Goal: Task Accomplishment & Management: Complete application form

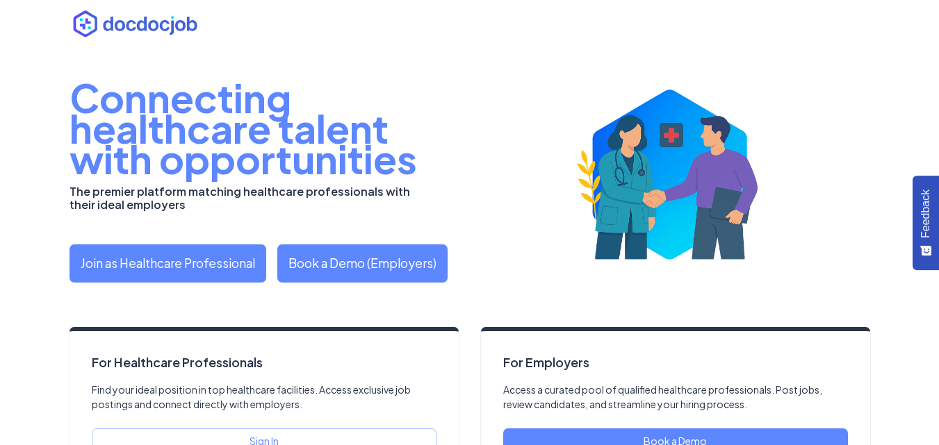
drag, startPoint x: 0, startPoint y: 0, endPoint x: 576, endPoint y: 310, distance: 654.0
click at [576, 310] on div "Connecting healthcare talent with opportunities The premier platform matching h…" at bounding box center [470, 256] width 834 height 513
drag, startPoint x: 682, startPoint y: 104, endPoint x: 780, endPoint y: 33, distance: 120.9
drag, startPoint x: 583, startPoint y: 261, endPoint x: 0, endPoint y: 165, distance: 590.8
click at [0, 165] on div "Connecting healthcare talent with opportunities The premier platform matching h…" at bounding box center [469, 278] width 939 height 557
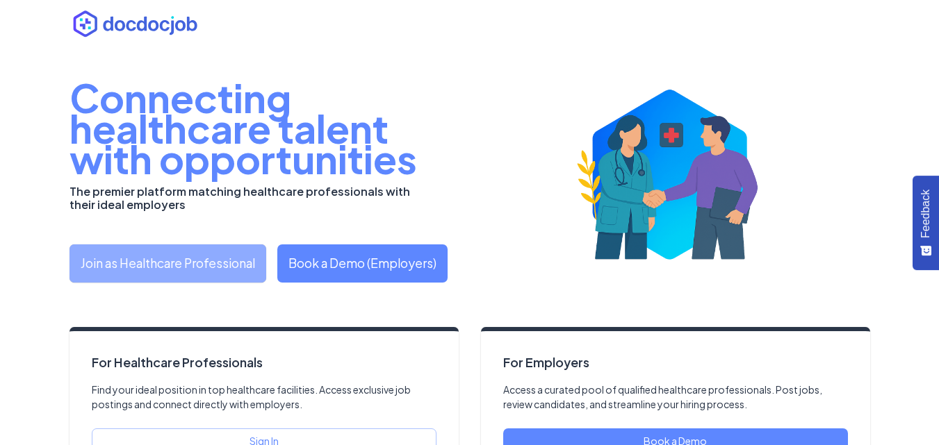
click at [224, 266] on link "Join as Healthcare Professional" at bounding box center [167, 264] width 197 height 38
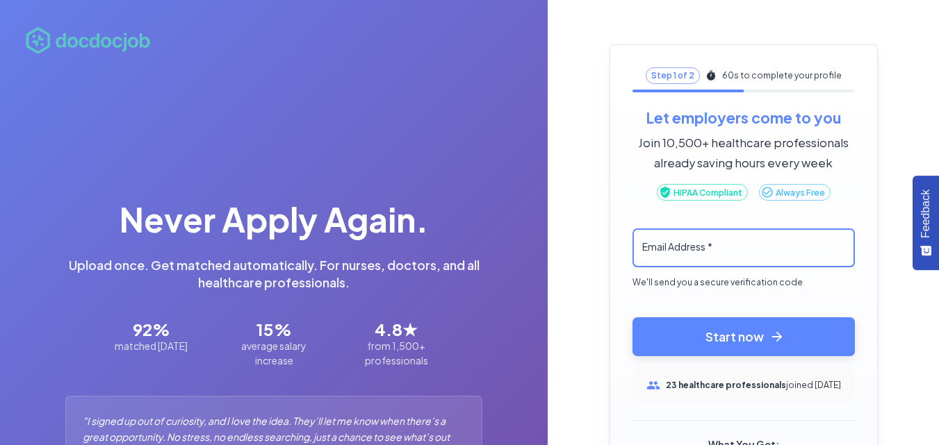
click at [703, 246] on input "Email Address   *" at bounding box center [743, 249] width 222 height 40
type input "**********"
click at [746, 337] on button "Start now" at bounding box center [743, 336] width 222 height 39
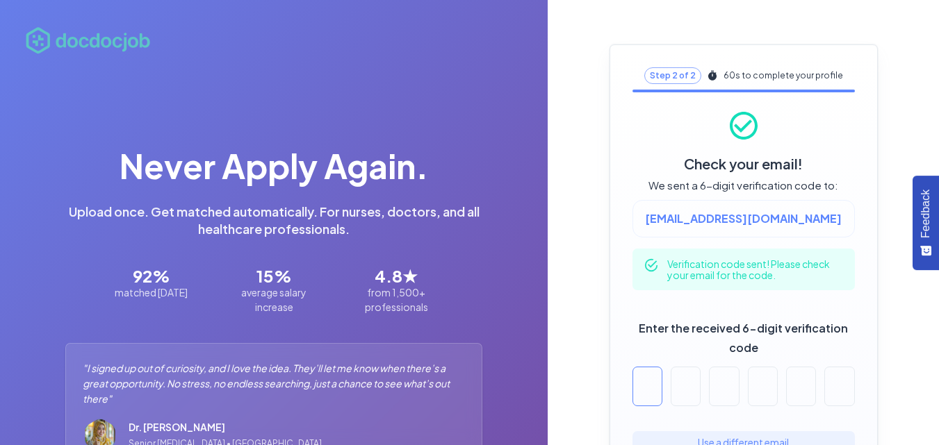
click at [654, 389] on input "Enter the received 6-digit verification code" at bounding box center [647, 387] width 30 height 40
paste input "******"
type input "*"
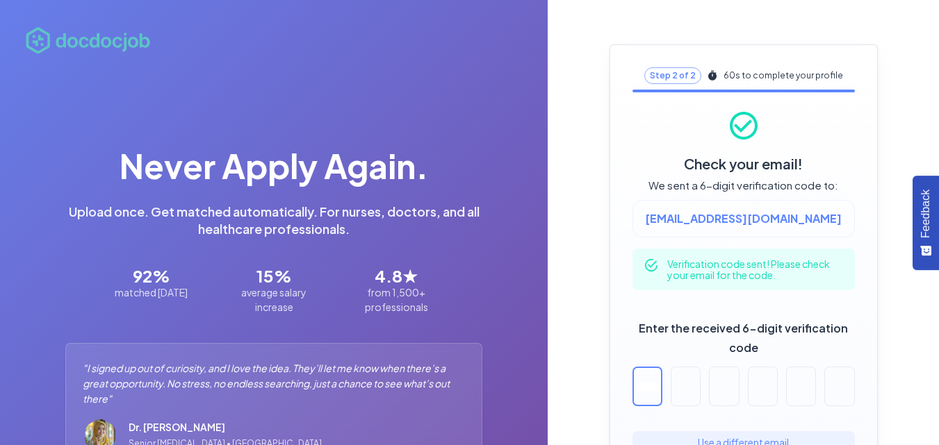
type input "*"
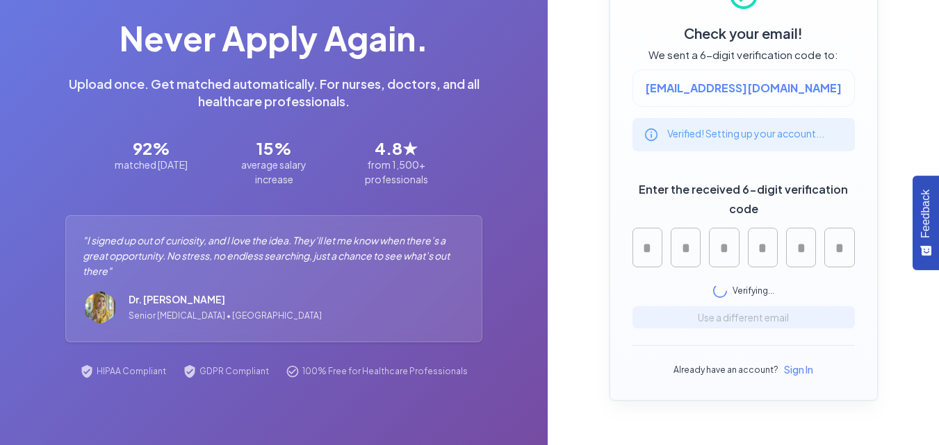
scroll to position [135, 0]
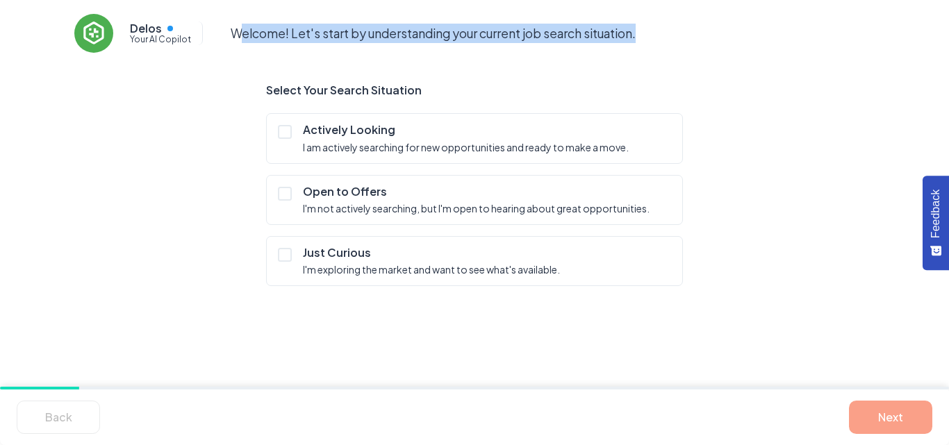
drag, startPoint x: 234, startPoint y: 26, endPoint x: 679, endPoint y: 43, distance: 445.0
click at [679, 43] on p "Welcome! Let's start by understanding your current job search situation." at bounding box center [553, 33] width 644 height 19
copy p "elcome! Let's start by understanding your current job search situation."
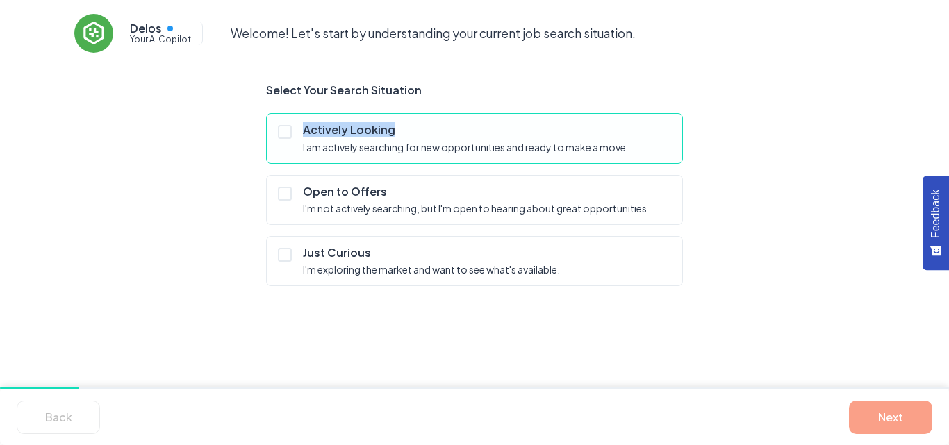
drag, startPoint x: 404, startPoint y: 128, endPoint x: 304, endPoint y: 131, distance: 99.4
click at [304, 131] on p "Actively Looking" at bounding box center [488, 129] width 371 height 15
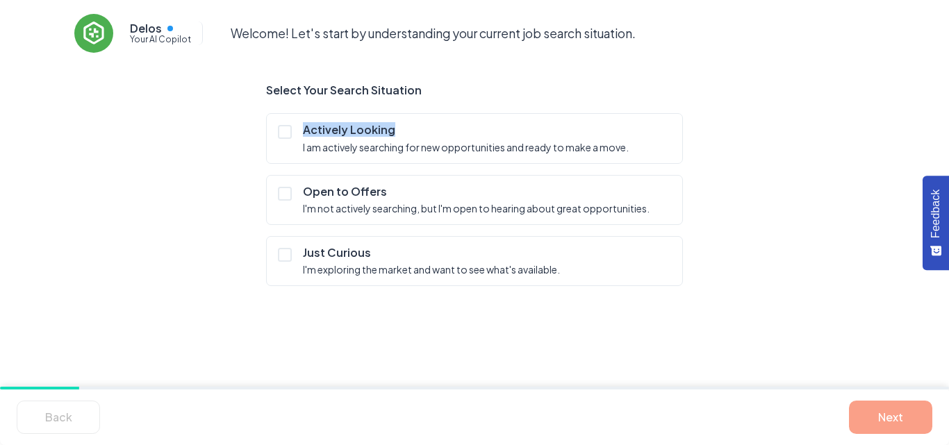
copy p "Actively Looking"
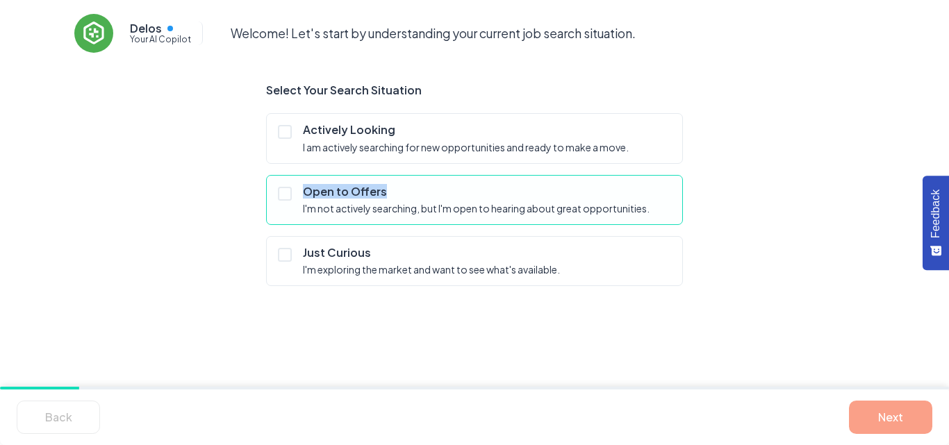
drag, startPoint x: 397, startPoint y: 191, endPoint x: 304, endPoint y: 190, distance: 93.8
click at [304, 190] on p "Open to Offers" at bounding box center [488, 191] width 371 height 15
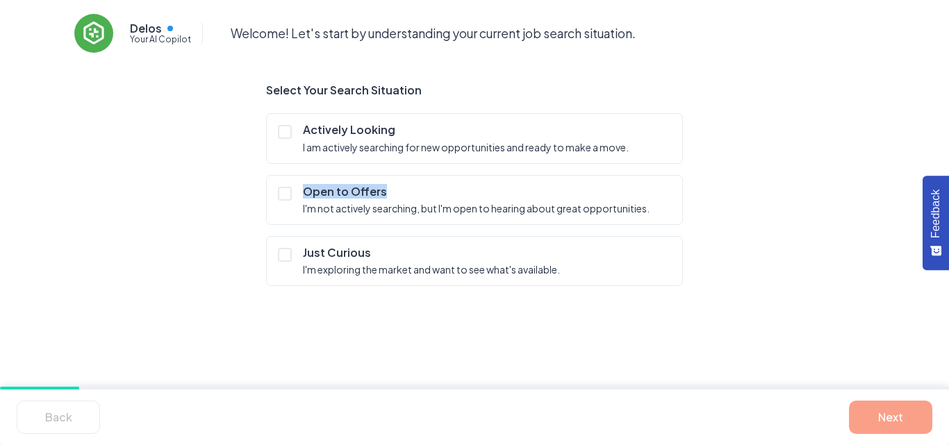
copy p "Open to Offers"
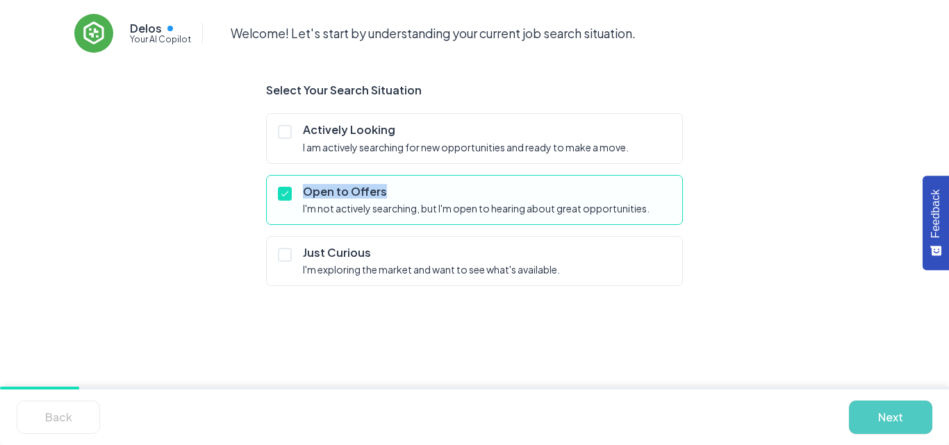
click at [874, 405] on button "Next" at bounding box center [890, 417] width 83 height 33
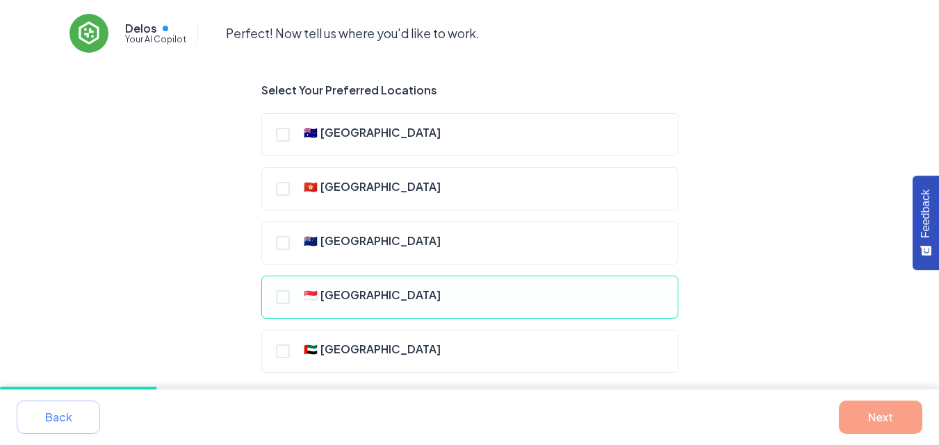
scroll to position [31, 0]
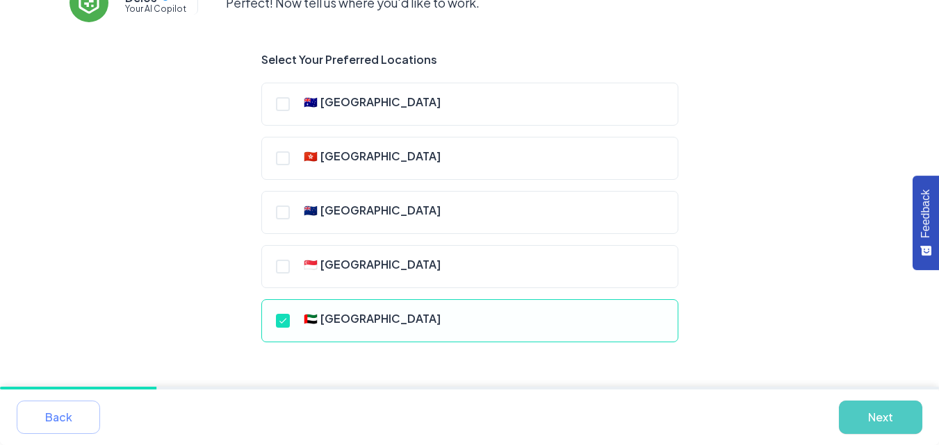
click at [873, 407] on button "Next" at bounding box center [880, 417] width 83 height 33
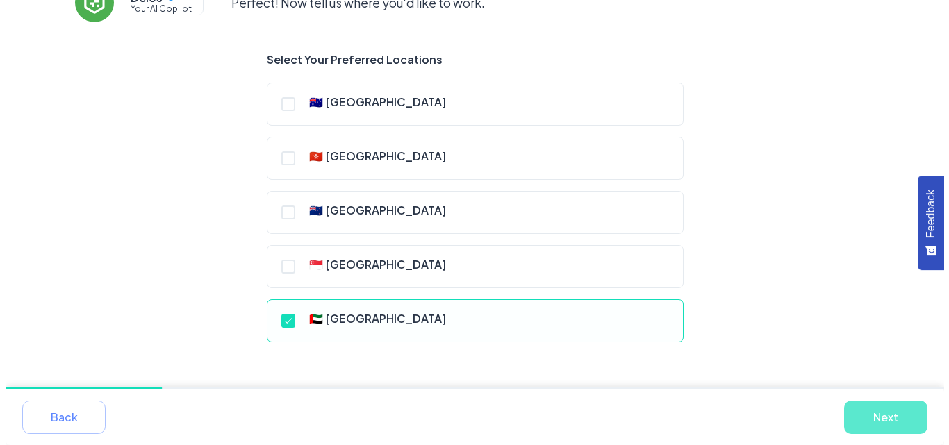
scroll to position [0, 0]
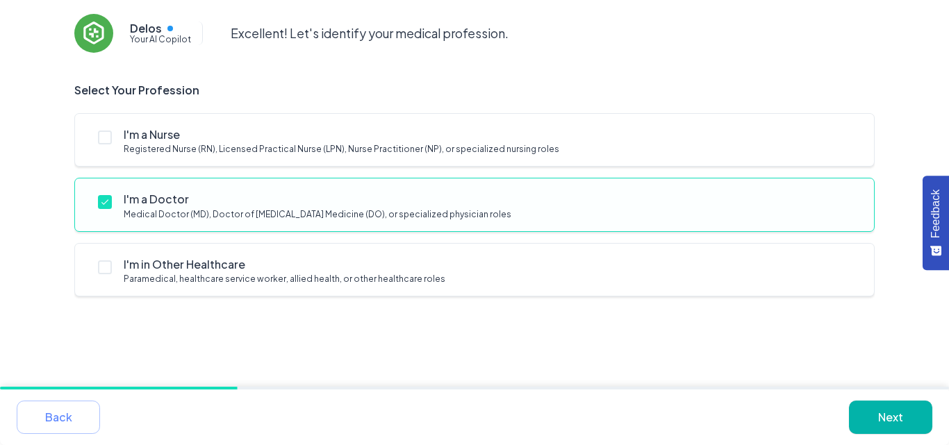
click at [862, 409] on button "Next" at bounding box center [890, 417] width 83 height 33
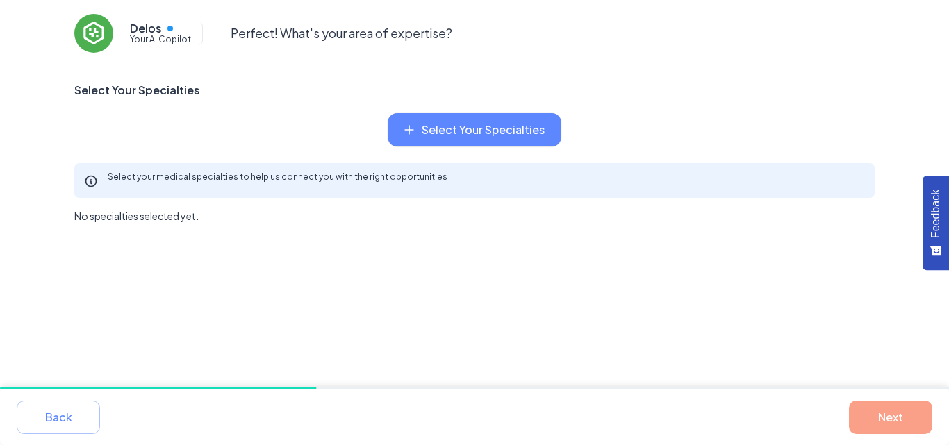
click at [461, 122] on button "Select Your Specialties" at bounding box center [475, 129] width 174 height 33
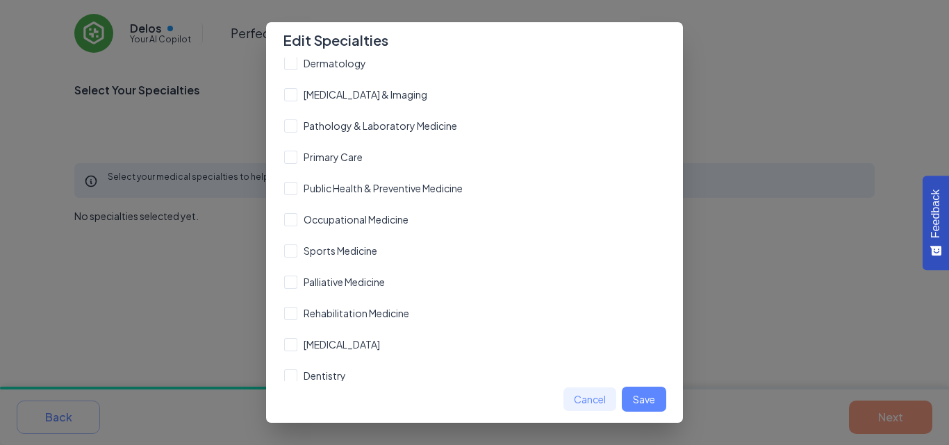
scroll to position [472, 0]
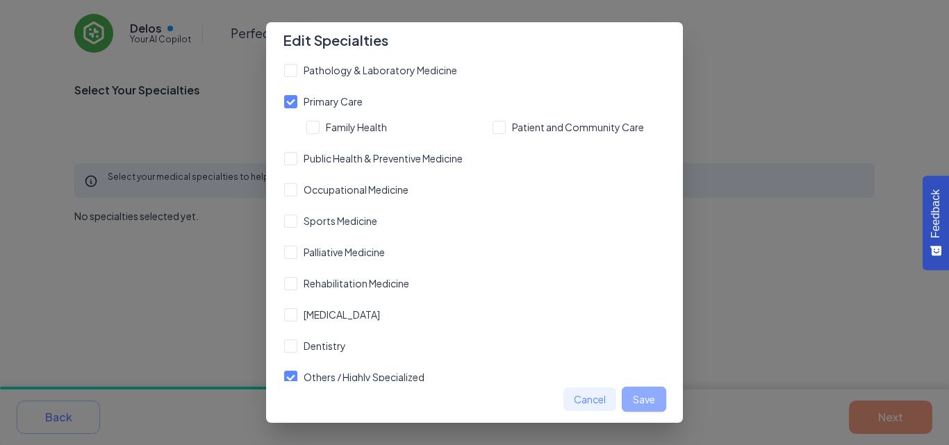
click at [650, 404] on button "Save" at bounding box center [644, 400] width 44 height 26
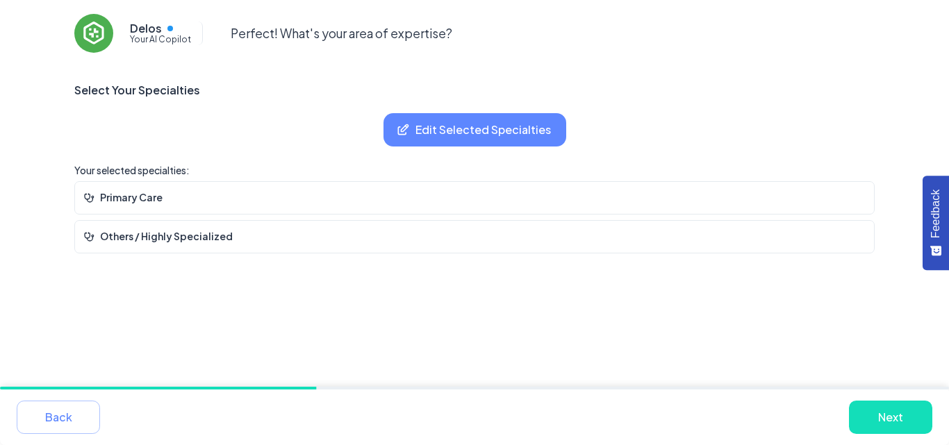
scroll to position [125, 0]
click at [470, 126] on button "Edit Selected Specialties" at bounding box center [475, 129] width 183 height 33
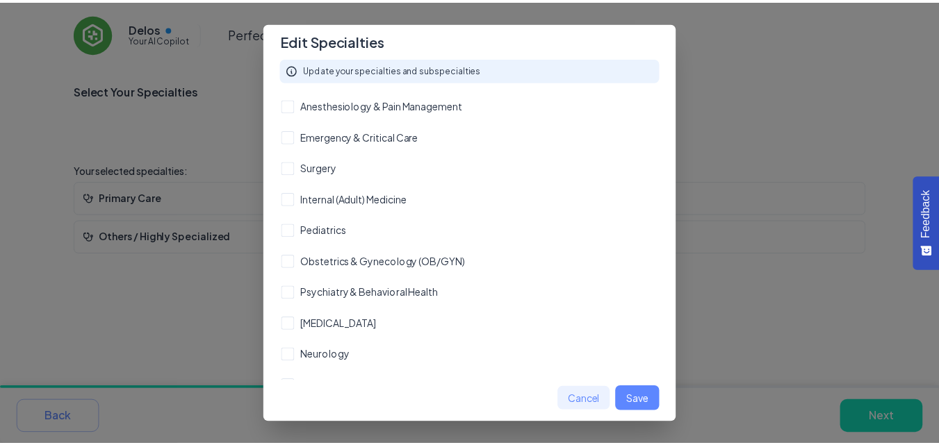
scroll to position [69, 0]
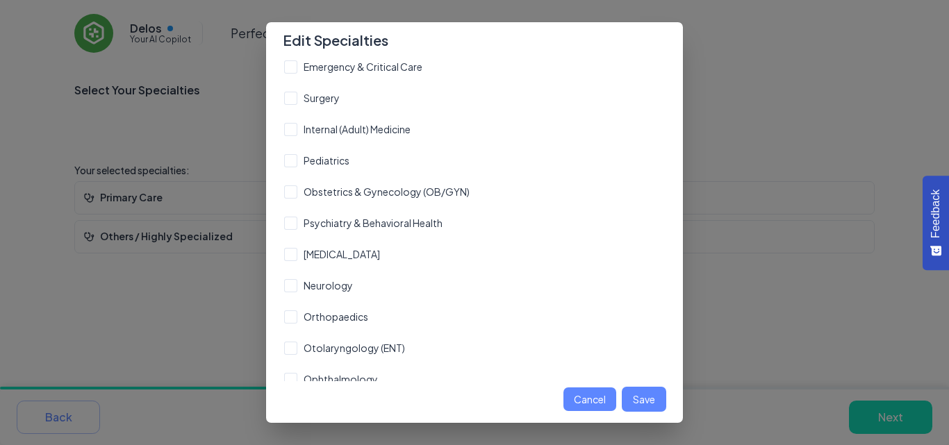
click at [600, 397] on button "Cancel" at bounding box center [589, 400] width 53 height 24
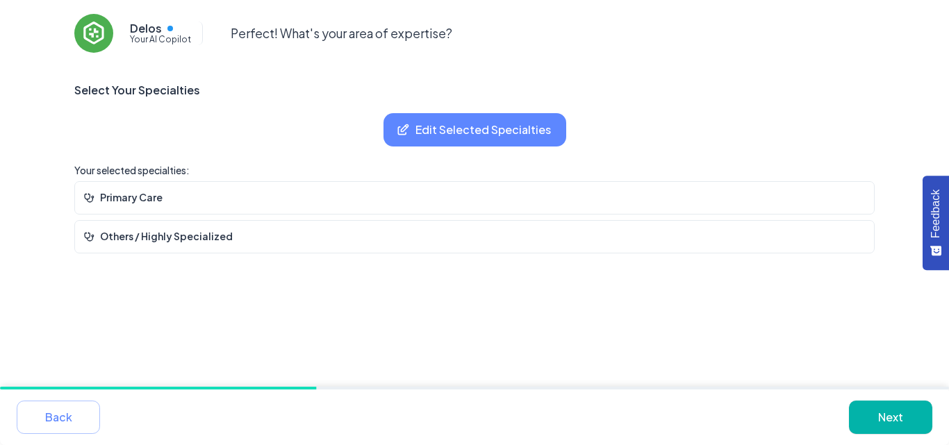
click at [887, 414] on button "Next" at bounding box center [890, 417] width 83 height 33
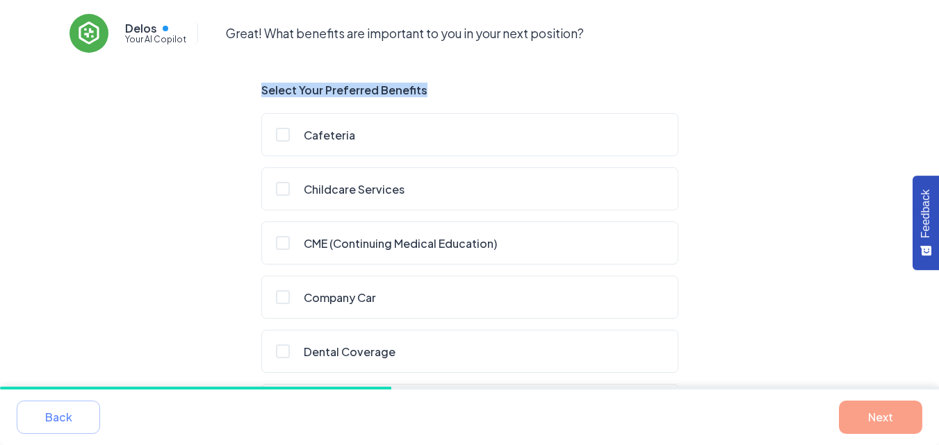
drag, startPoint x: 442, startPoint y: 85, endPoint x: 261, endPoint y: 84, distance: 181.3
click at [261, 84] on h6 "Select Your Preferred Benefits" at bounding box center [469, 89] width 417 height 13
copy h6 "Select Your Preferred Benefits"
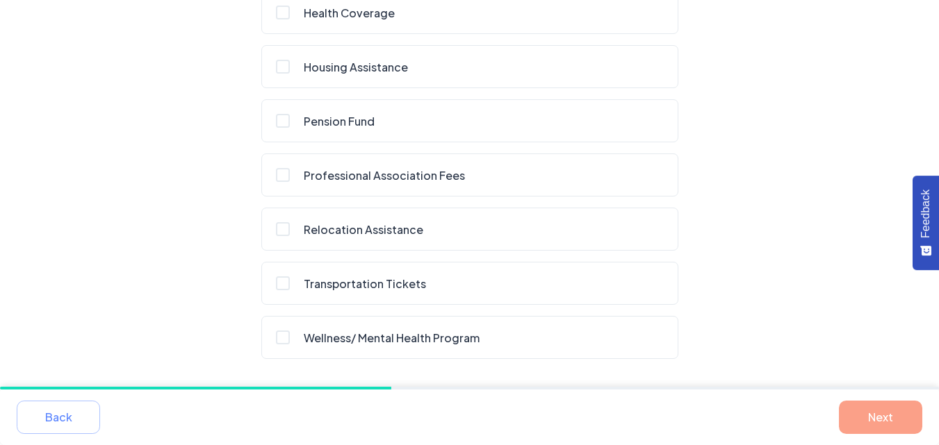
scroll to position [572, 0]
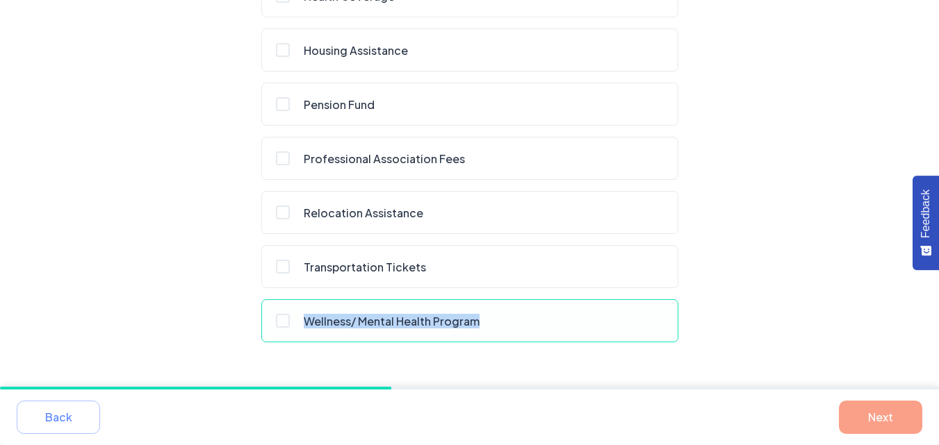
drag, startPoint x: 493, startPoint y: 327, endPoint x: 293, endPoint y: 318, distance: 200.3
click at [293, 318] on label "Wellness/ Mental Health Program" at bounding box center [469, 320] width 393 height 19
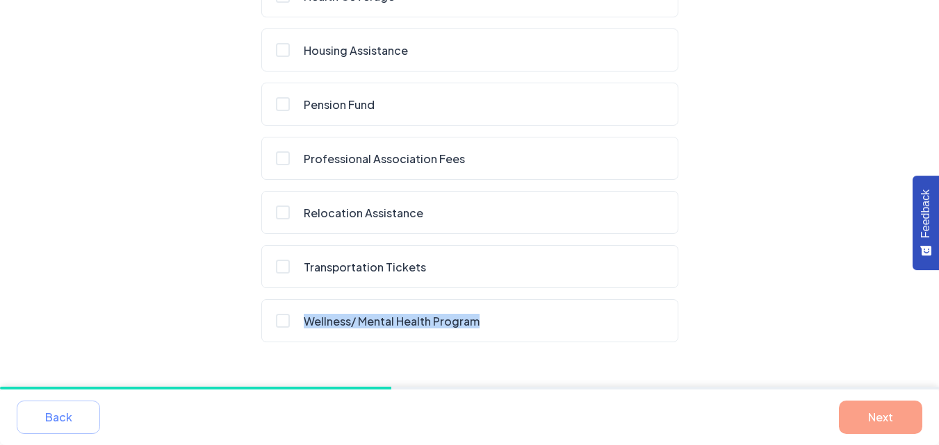
copy span "Wellness/ Mental Health Program"
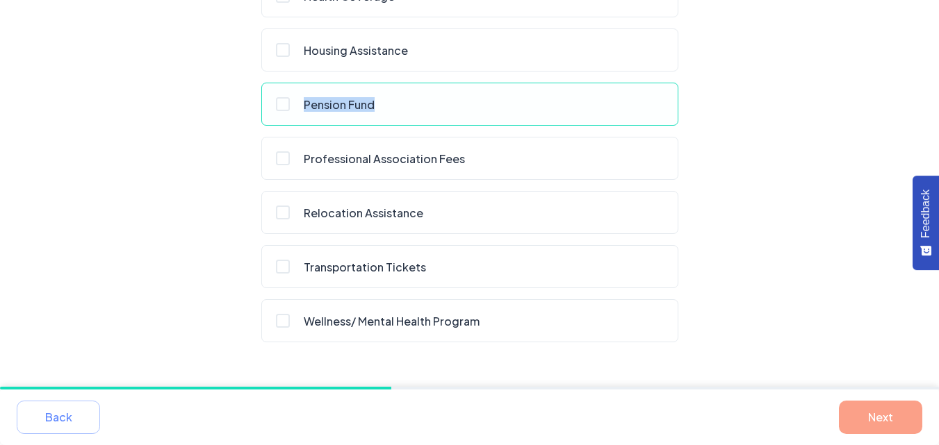
drag, startPoint x: 388, startPoint y: 107, endPoint x: 304, endPoint y: 104, distance: 84.8
click at [304, 104] on label "Pension Fund" at bounding box center [469, 103] width 393 height 19
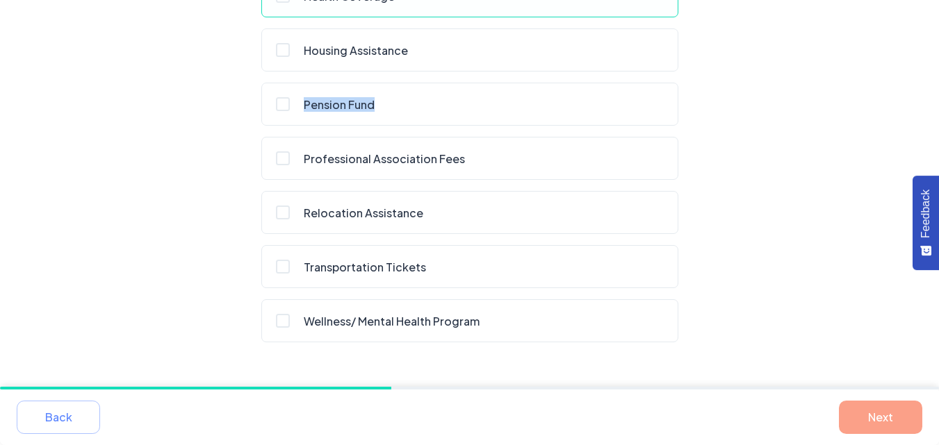
copy span "Pension Fund"
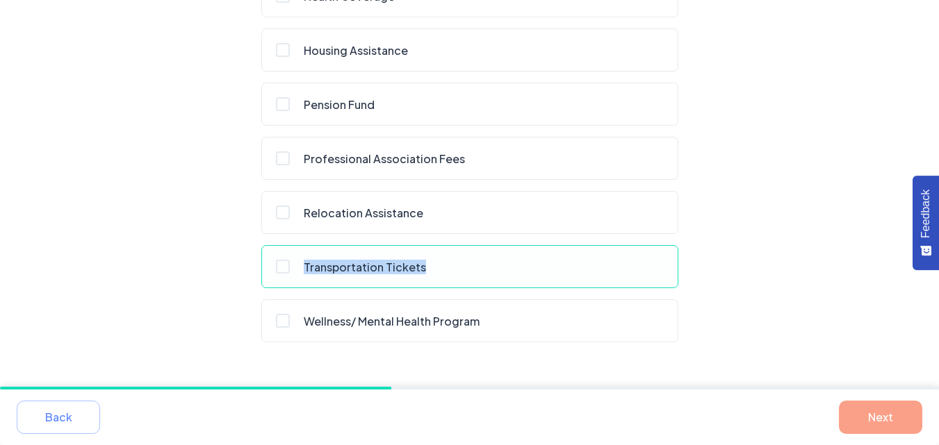
drag, startPoint x: 438, startPoint y: 270, endPoint x: 304, endPoint y: 271, distance: 133.4
click at [304, 271] on label "Transportation Tickets" at bounding box center [469, 266] width 393 height 19
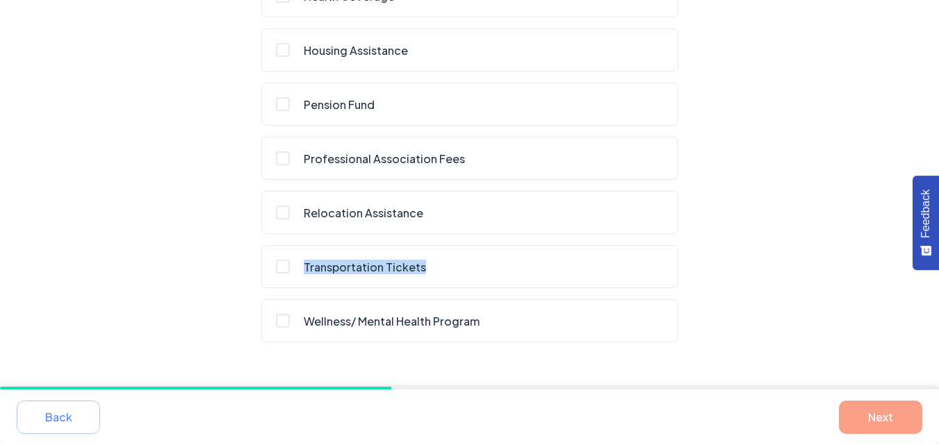
copy span "Transportation Tickets"
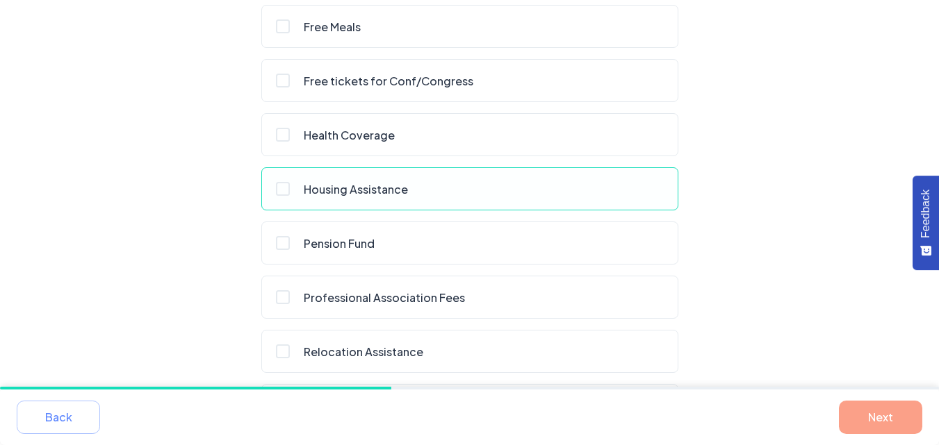
scroll to position [364, 0]
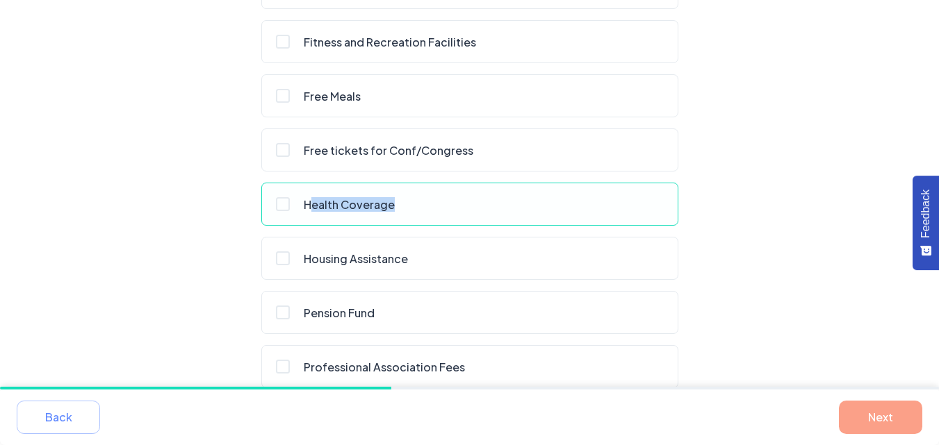
drag, startPoint x: 405, startPoint y: 201, endPoint x: 308, endPoint y: 205, distance: 97.3
click at [308, 205] on label "Health Coverage" at bounding box center [469, 204] width 393 height 19
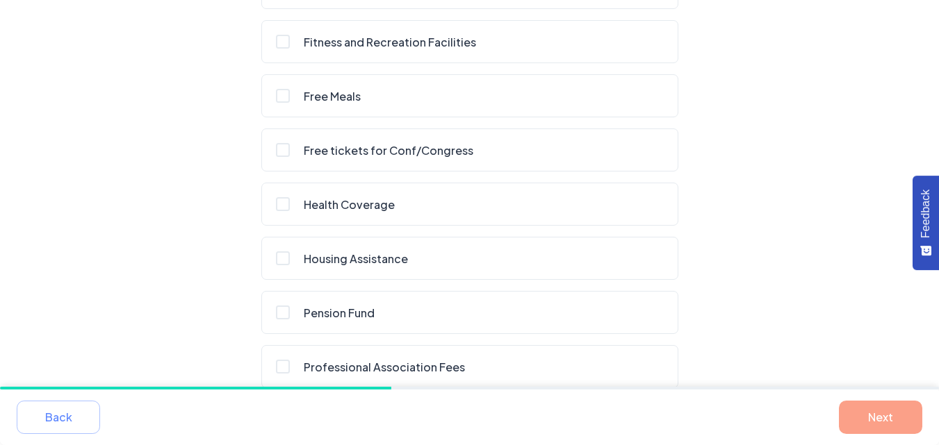
click at [773, 135] on div "Select Your Preferred Benefits Cafeteria Childcare Services CME (Continuing Med…" at bounding box center [469, 135] width 800 height 832
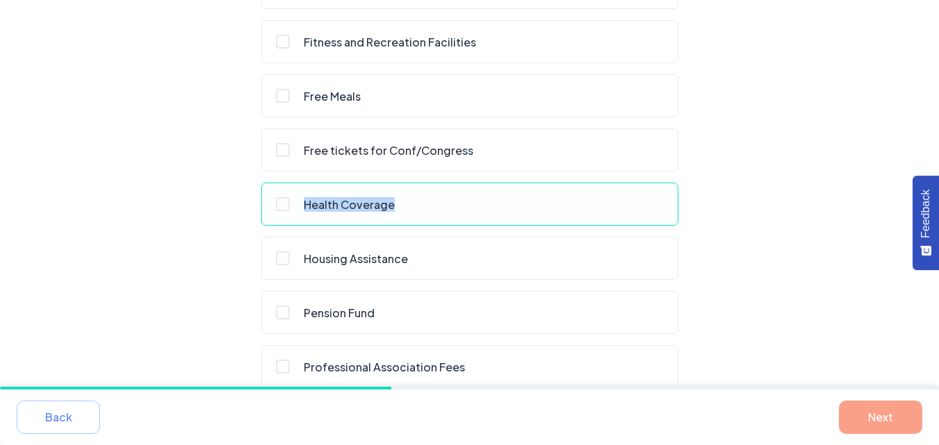
drag, startPoint x: 366, startPoint y: 209, endPoint x: 307, endPoint y: 211, distance: 59.1
click at [307, 211] on label "Health Coverage" at bounding box center [469, 204] width 393 height 19
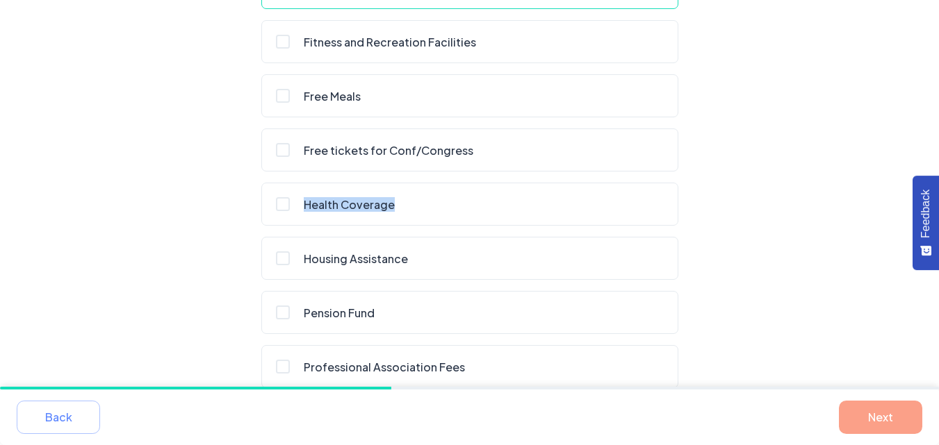
copy span "Health Coverage"
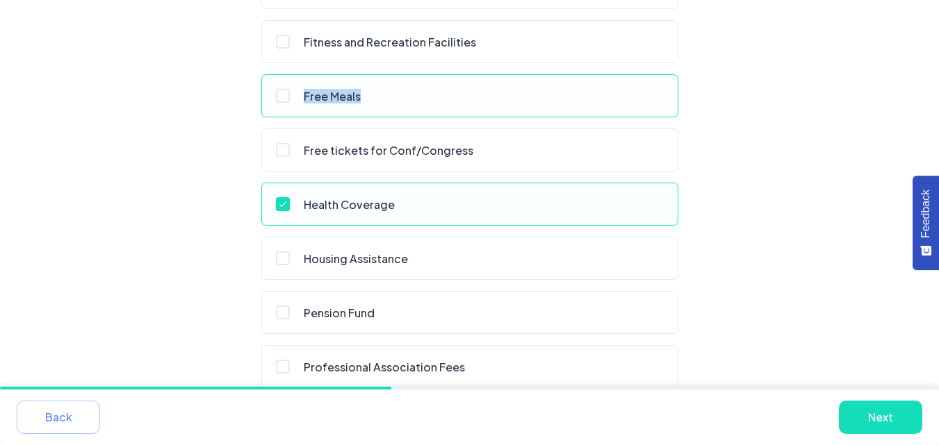
drag, startPoint x: 383, startPoint y: 94, endPoint x: 299, endPoint y: 99, distance: 84.2
click at [299, 99] on label "Free Meals" at bounding box center [469, 95] width 393 height 19
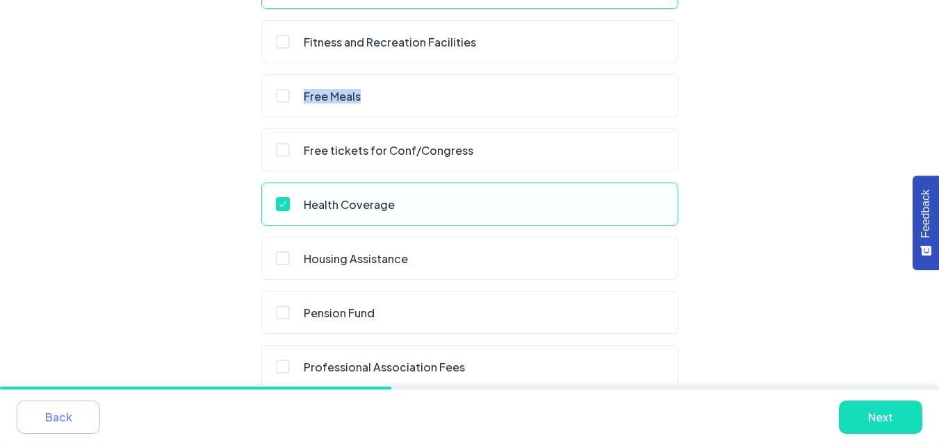
copy span "Free Meals"
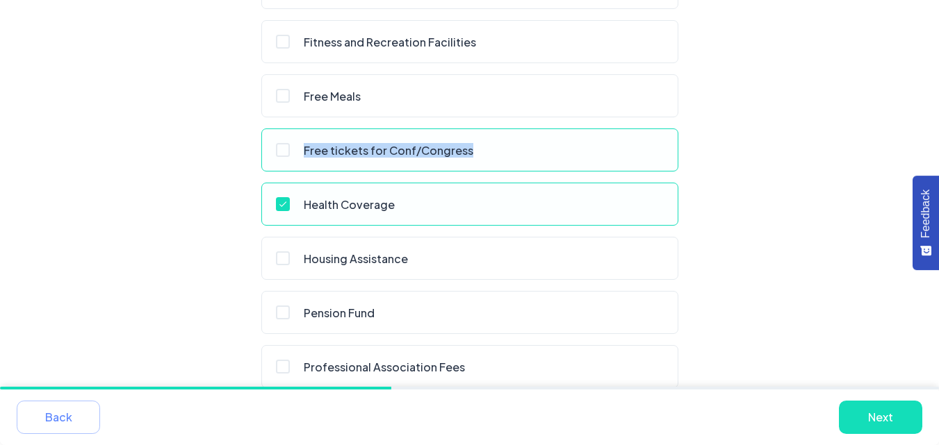
drag, startPoint x: 475, startPoint y: 151, endPoint x: 306, endPoint y: 156, distance: 168.9
click at [306, 156] on label "Free tickets for Conf/Congress" at bounding box center [469, 149] width 393 height 19
click at [304, 156] on span "Free tickets for Conf/Congress" at bounding box center [389, 148] width 170 height 17
copy span "Free tickets for Conf/Congress"
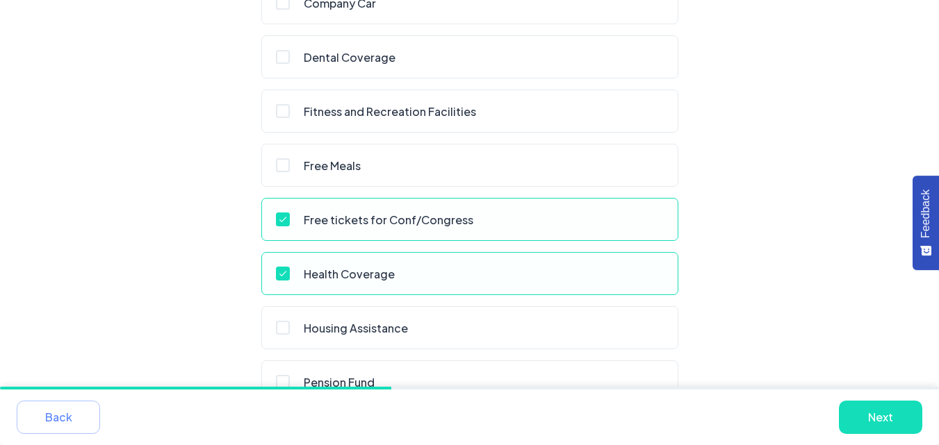
click at [272, 217] on div "Free tickets for Conf/Congress" at bounding box center [469, 219] width 417 height 43
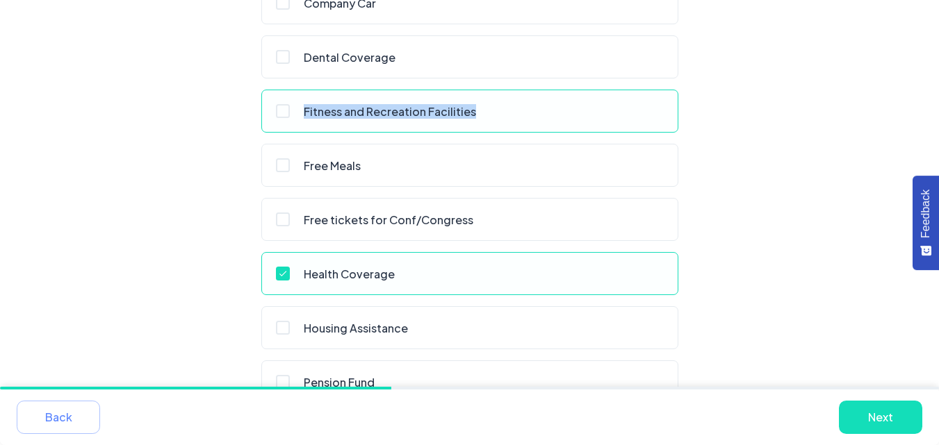
click at [288, 113] on label "Fitness and Recreation Facilities" at bounding box center [469, 110] width 393 height 19
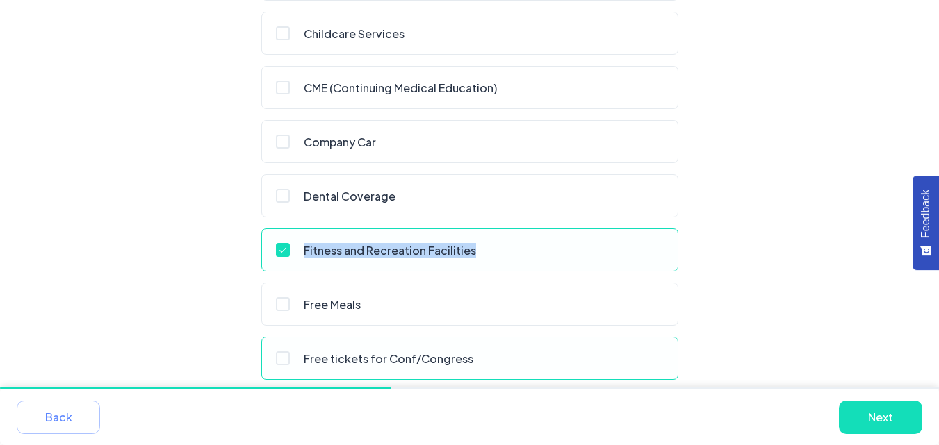
scroll to position [86, 0]
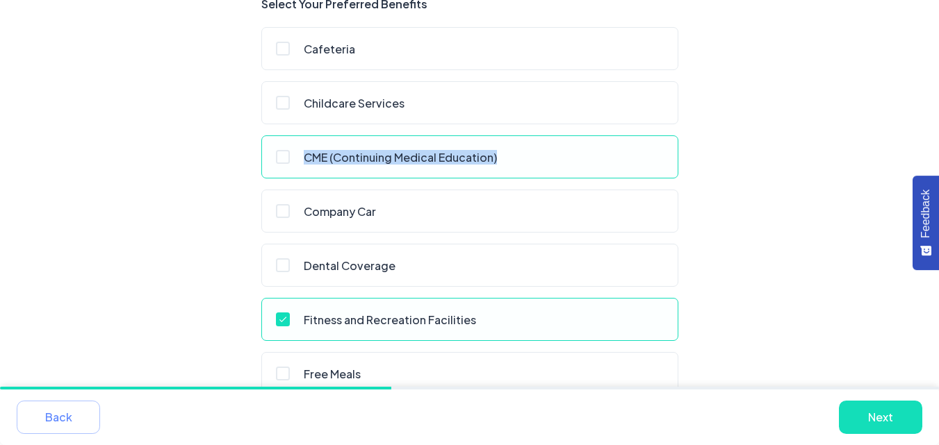
drag, startPoint x: 509, startPoint y: 160, endPoint x: 306, endPoint y: 159, distance: 202.9
click at [306, 159] on label "CME (Continuing Medical Education)" at bounding box center [469, 156] width 393 height 19
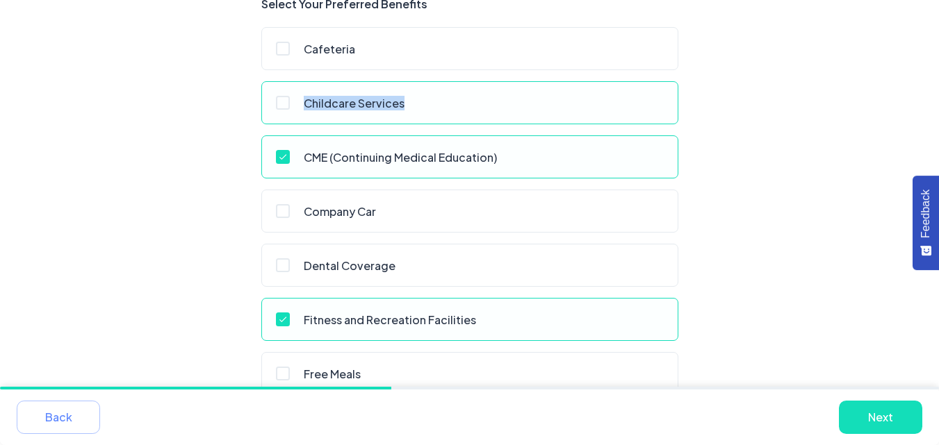
drag, startPoint x: 413, startPoint y: 102, endPoint x: 305, endPoint y: 99, distance: 108.4
click at [305, 99] on label "Childcare Services" at bounding box center [469, 102] width 393 height 19
drag, startPoint x: 717, startPoint y: 188, endPoint x: 729, endPoint y: 197, distance: 15.3
click at [719, 190] on div "Select Your Preferred Benefits Cafeteria Childcare Services CME (Continuing Med…" at bounding box center [469, 413] width 800 height 832
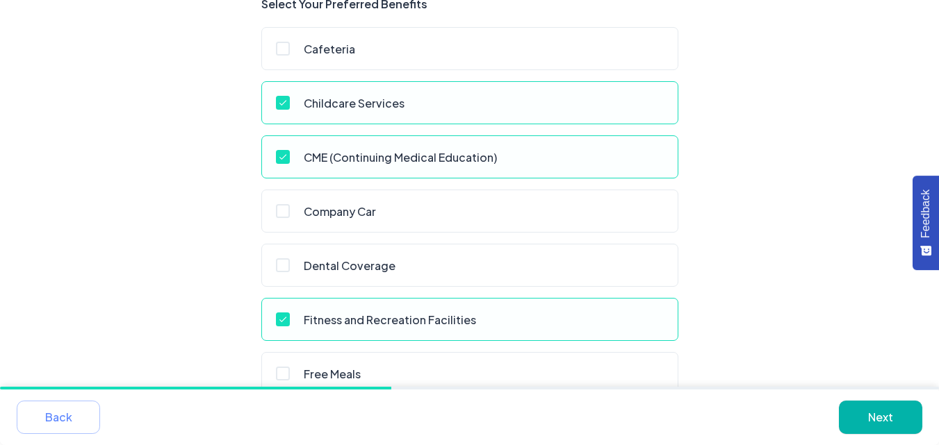
click at [877, 413] on button "Next" at bounding box center [880, 417] width 83 height 33
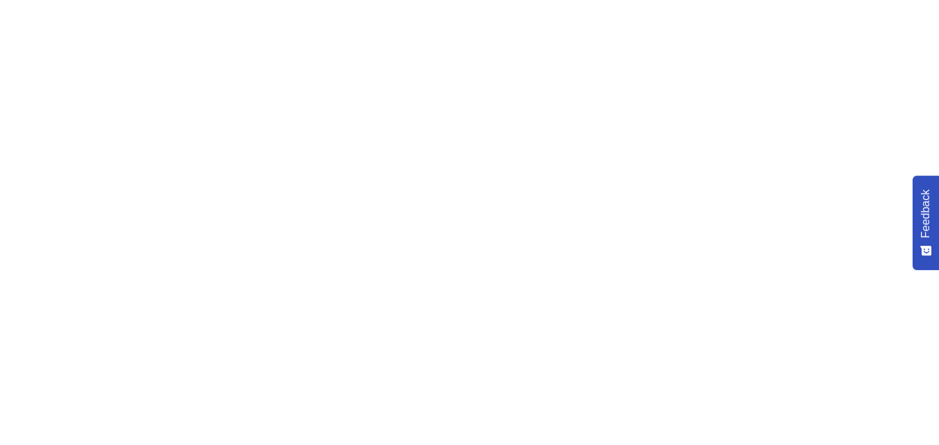
scroll to position [0, 0]
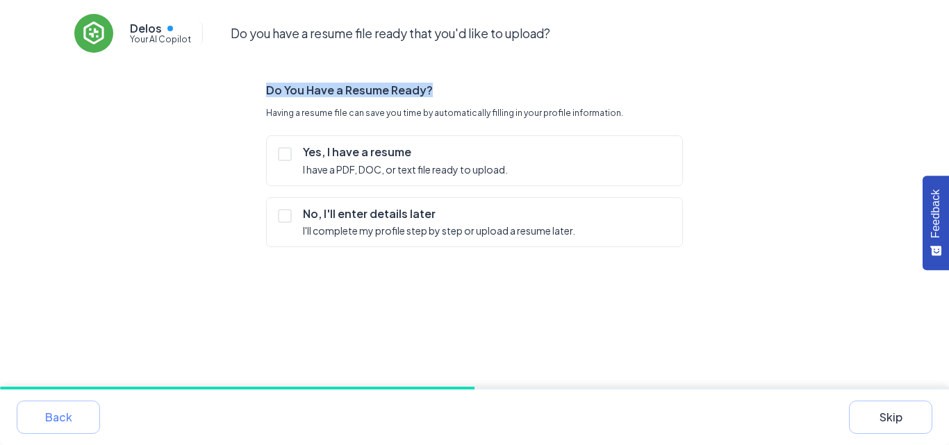
drag, startPoint x: 441, startPoint y: 84, endPoint x: 263, endPoint y: 91, distance: 178.0
click at [263, 91] on div "Do You Have a Resume Ready? Having a resume file can save you time by automatic…" at bounding box center [474, 165] width 800 height 164
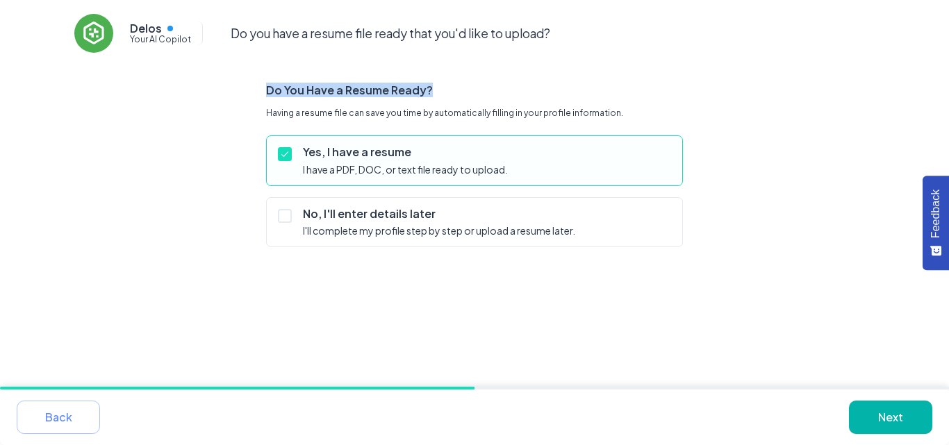
click at [894, 427] on button "Next" at bounding box center [890, 417] width 83 height 33
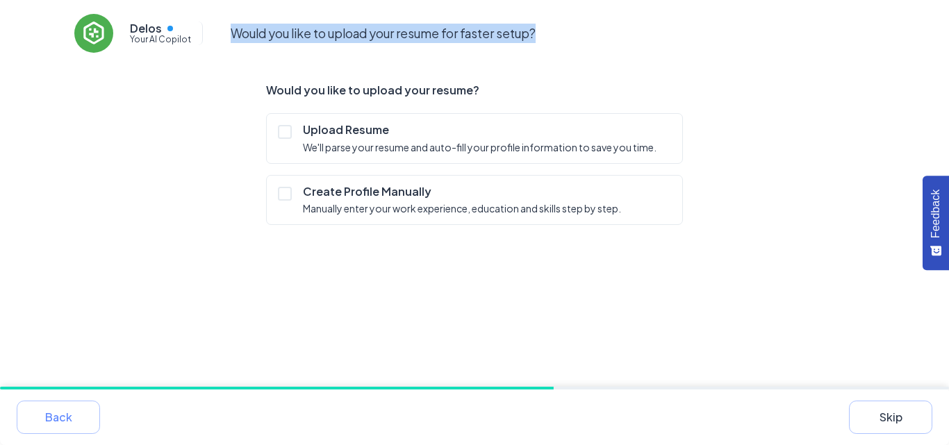
drag, startPoint x: 554, startPoint y: 33, endPoint x: 221, endPoint y: 25, distance: 333.6
click at [222, 28] on div "Delos Your AI Copilot Would you like to upload your resume for faster setup?" at bounding box center [474, 33] width 800 height 67
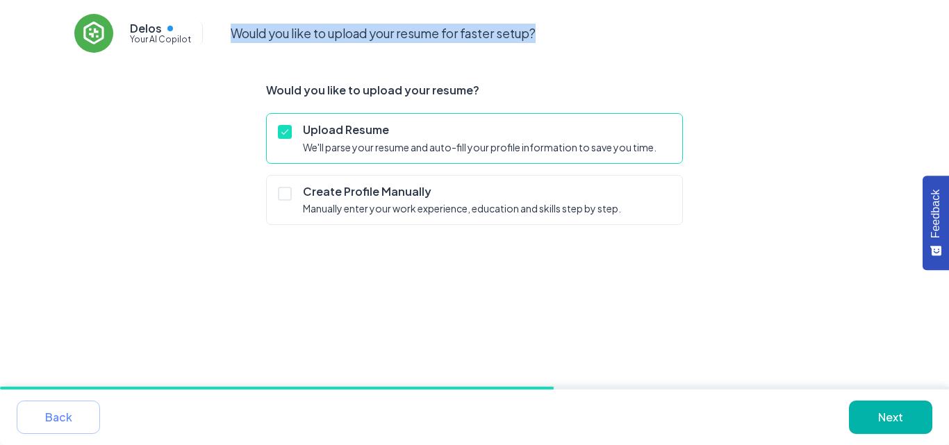
click at [888, 404] on button "Next" at bounding box center [890, 417] width 83 height 33
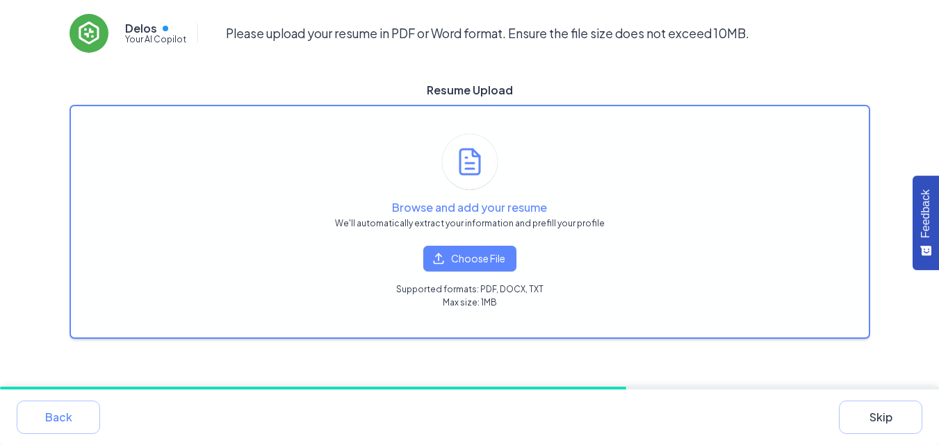
click at [486, 249] on button "Choose File" at bounding box center [469, 259] width 93 height 26
click at [472, 254] on button "Choose File" at bounding box center [469, 259] width 93 height 26
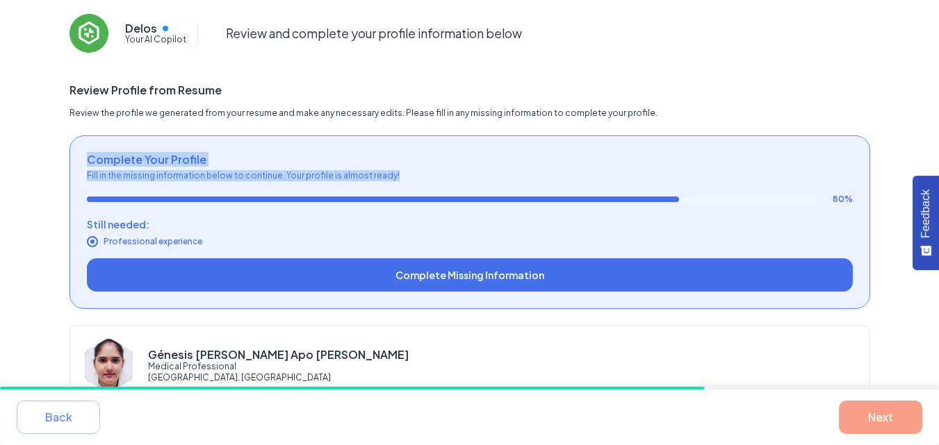
drag, startPoint x: 410, startPoint y: 170, endPoint x: 88, endPoint y: 148, distance: 323.1
click at [88, 148] on div "Complete Your Profile Fill in the missing information below to continue. Your p…" at bounding box center [469, 222] width 800 height 174
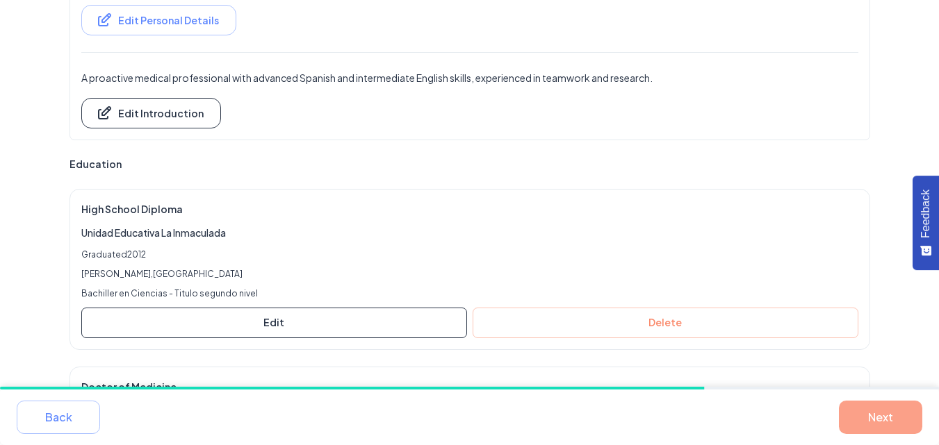
scroll to position [330, 0]
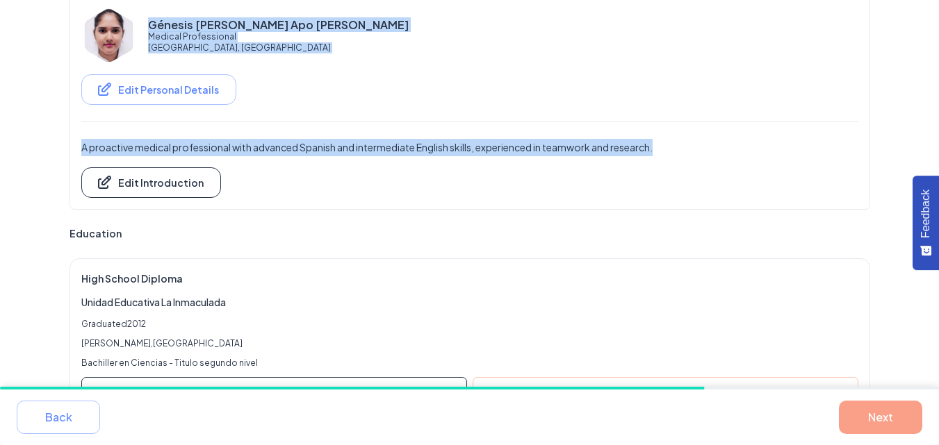
drag, startPoint x: 663, startPoint y: 145, endPoint x: 94, endPoint y: 128, distance: 569.3
click at [94, 128] on div "Génesis [PERSON_NAME] Apo [PERSON_NAME] Medical Professional [PERSON_NAME], [GE…" at bounding box center [469, 103] width 777 height 190
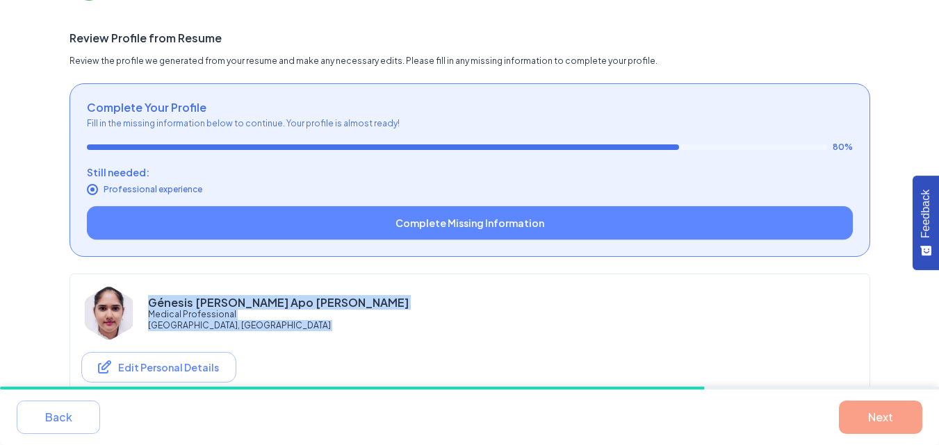
click at [486, 223] on button "Complete Missing Information" at bounding box center [470, 223] width 766 height 34
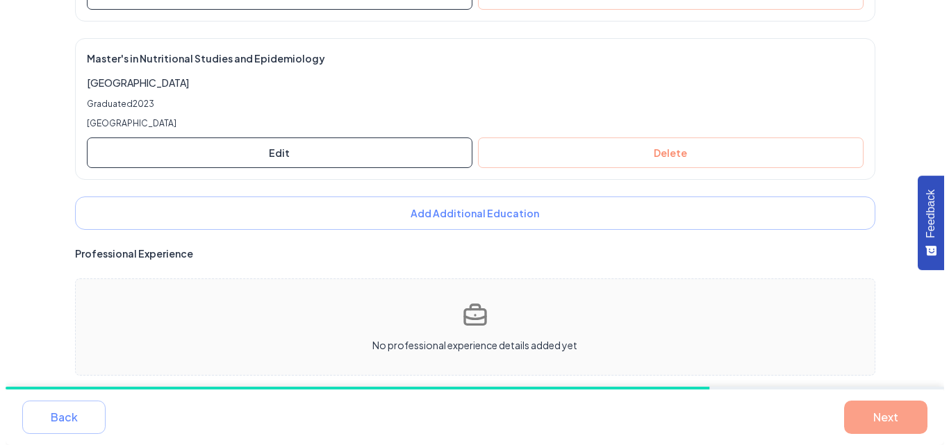
scroll to position [1025, 0]
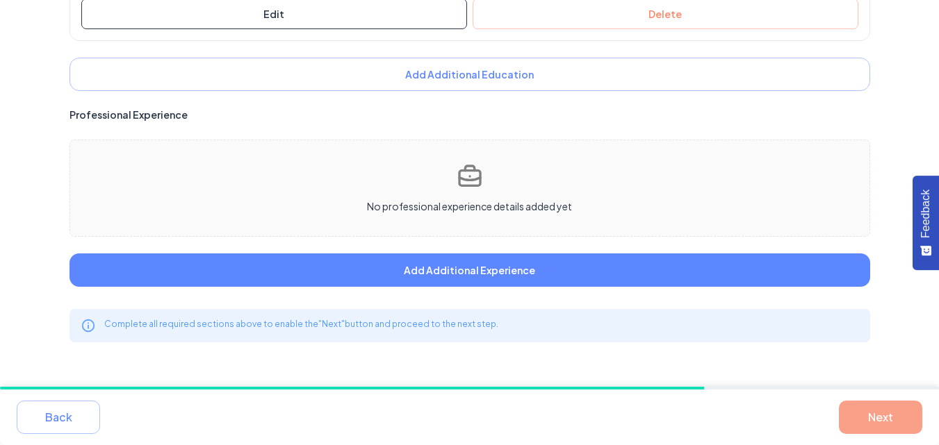
click at [488, 270] on button "Add Additional Experience" at bounding box center [469, 270] width 800 height 33
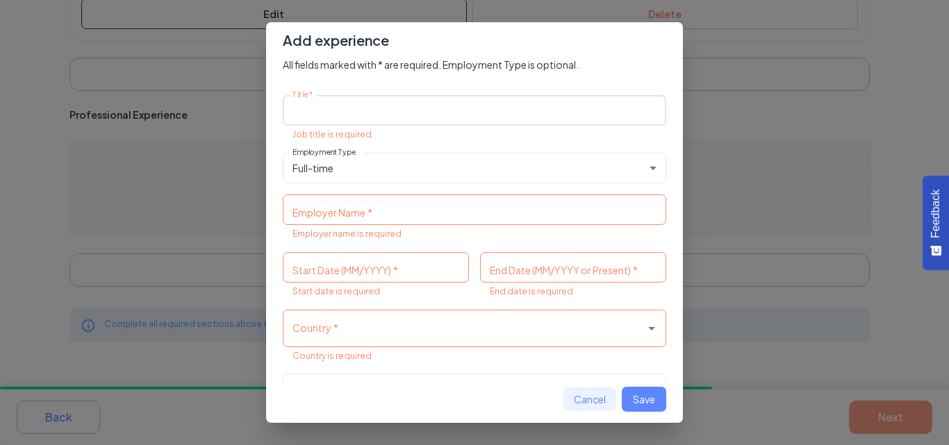
click at [365, 118] on input "Title   *" at bounding box center [475, 110] width 384 height 31
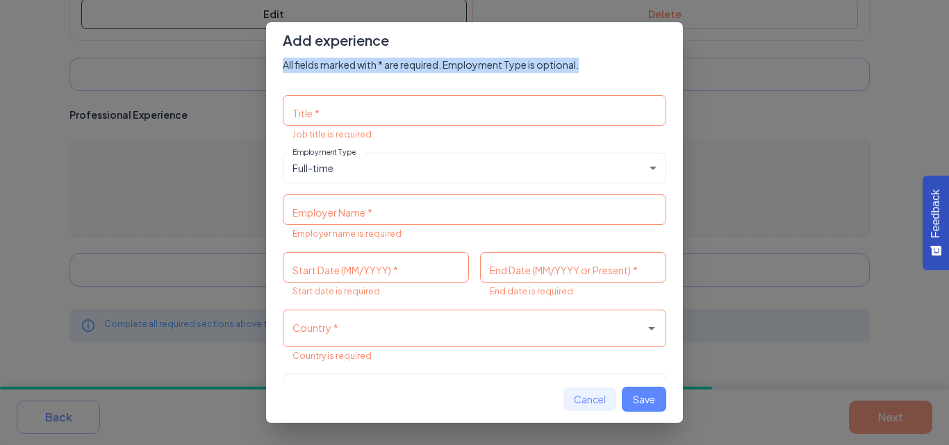
drag, startPoint x: 599, startPoint y: 62, endPoint x: 271, endPoint y: 60, distance: 327.9
click at [271, 60] on div "All fields marked with * are required. Employment Type is optional. Title   * T…" at bounding box center [474, 219] width 417 height 323
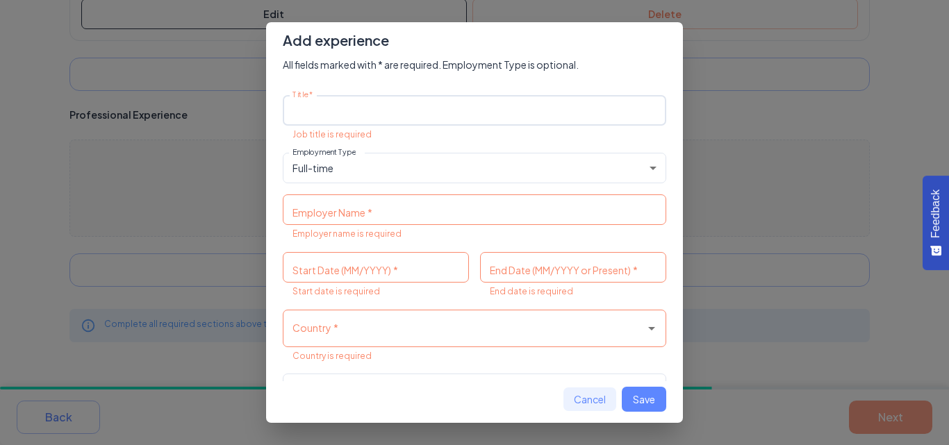
click at [360, 112] on input "Title   *" at bounding box center [475, 110] width 384 height 31
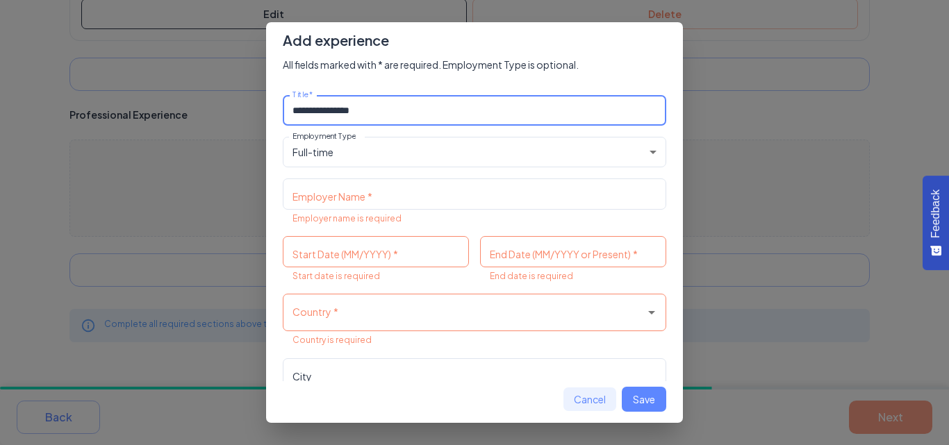
type input "**********"
click at [418, 191] on input "Employer Name   *" at bounding box center [475, 194] width 384 height 31
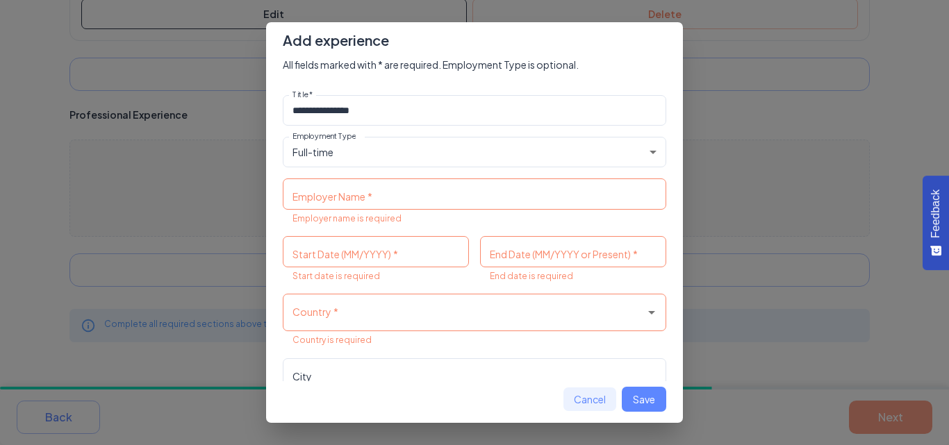
drag, startPoint x: 351, startPoint y: 175, endPoint x: 316, endPoint y: 178, distance: 34.8
click at [316, 178] on div "**********" at bounding box center [474, 219] width 417 height 323
click at [393, 186] on input "Employer Name   *" at bounding box center [475, 194] width 384 height 31
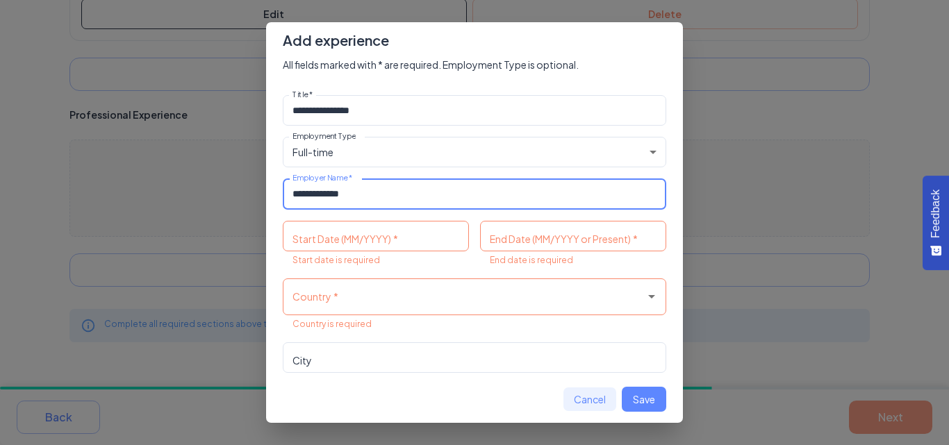
type input "**********"
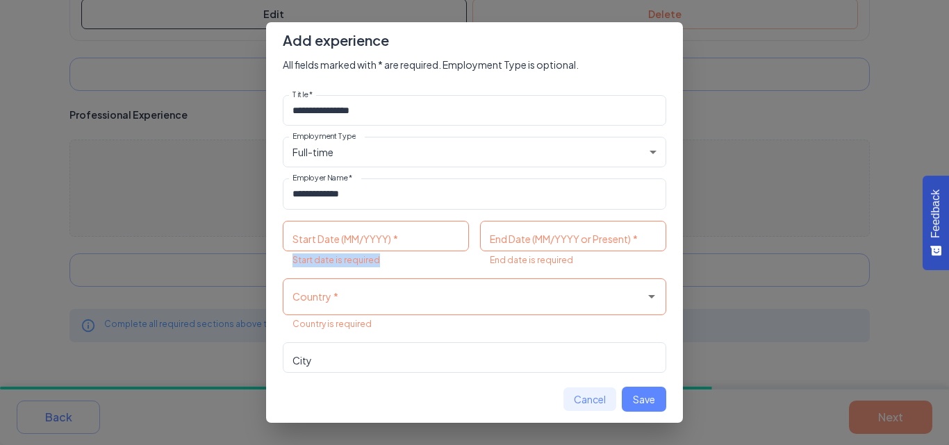
drag, startPoint x: 385, startPoint y: 263, endPoint x: 288, endPoint y: 255, distance: 97.6
click at [288, 255] on div "Start Date (MM/YYYY)   * Start Date (MM/YYYY)   * Start date is required" at bounding box center [376, 244] width 186 height 47
click at [413, 229] on input "Start Date (MM/YYYY)   *" at bounding box center [376, 236] width 186 height 31
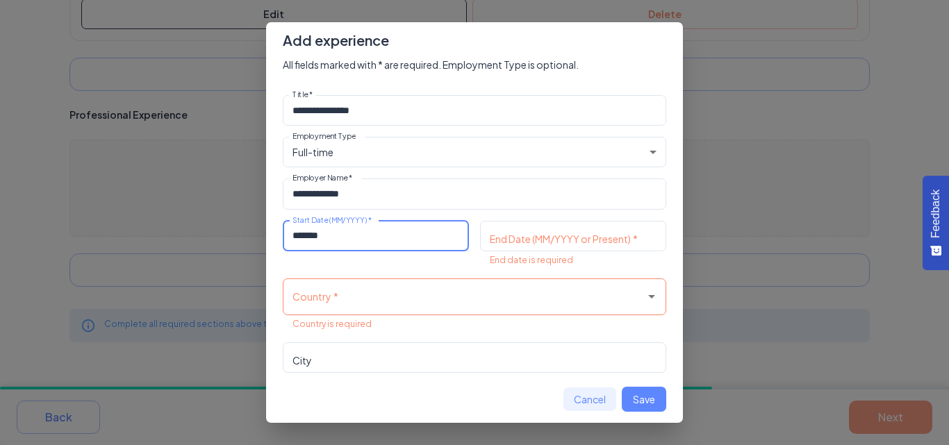
type input "*******"
click at [577, 237] on input "End Date (MM/YYYY or Present)   *" at bounding box center [573, 236] width 186 height 31
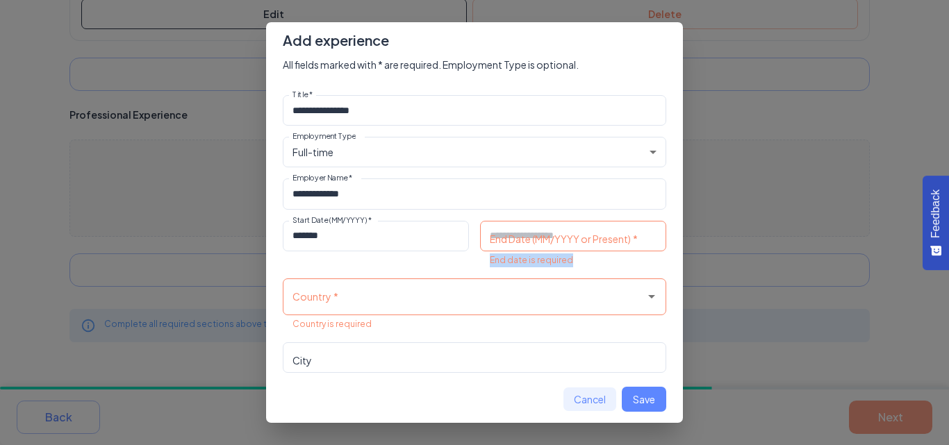
drag, startPoint x: 572, startPoint y: 261, endPoint x: 481, endPoint y: 261, distance: 91.0
click at [481, 261] on div "End Date (MM/YYYY or Present)   * End Date (MM/YYYY or Present)   * End date is…" at bounding box center [573, 244] width 186 height 47
click at [559, 247] on input "End Date (MM/YYYY or Present)   *" at bounding box center [573, 236] width 186 height 31
click at [559, 229] on input "End Date (MM/YYYY or Present)   *" at bounding box center [573, 236] width 186 height 31
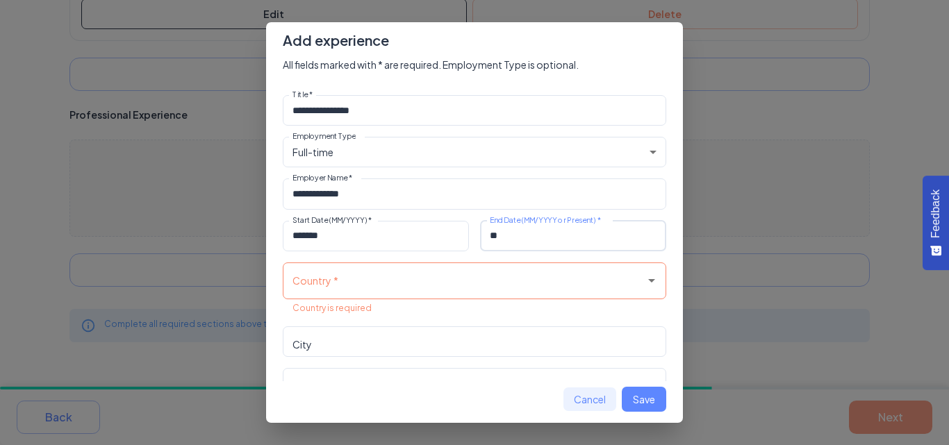
type input "*"
type input "*******"
click at [437, 286] on input "Country   *" at bounding box center [464, 281] width 350 height 24
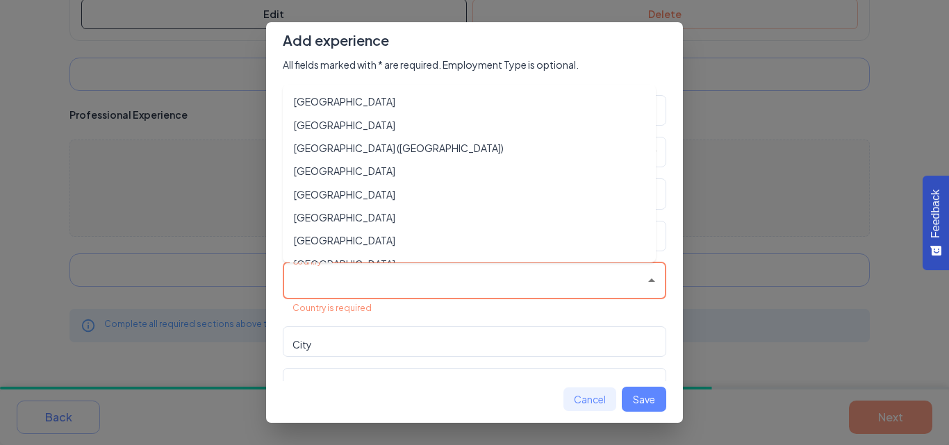
scroll to position [1390, 0]
click at [329, 127] on li "[GEOGRAPHIC_DATA]" at bounding box center [469, 125] width 373 height 23
type input "*******"
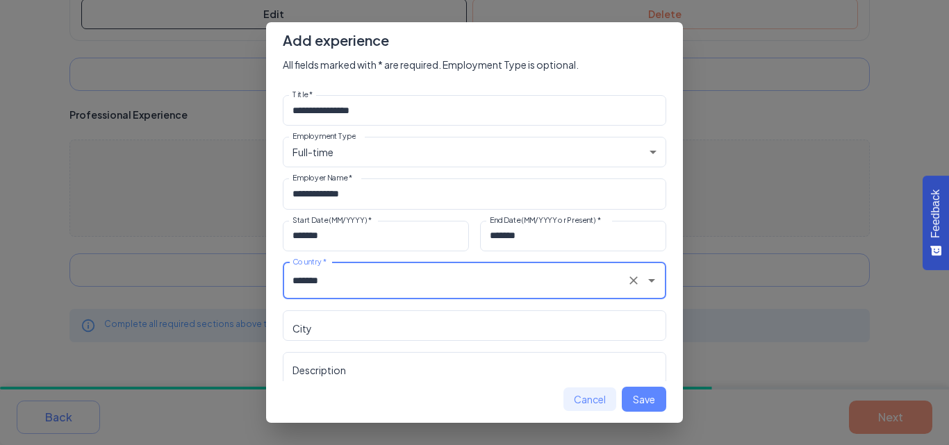
click at [345, 338] on input "City" at bounding box center [475, 326] width 384 height 31
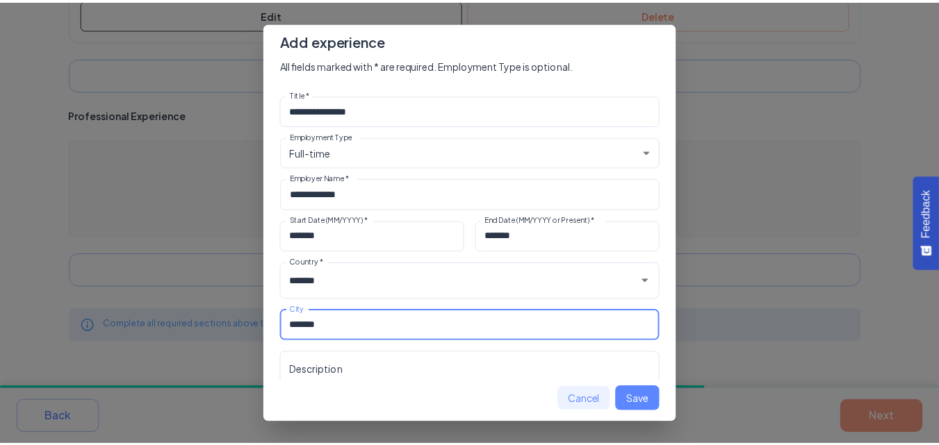
scroll to position [83, 0]
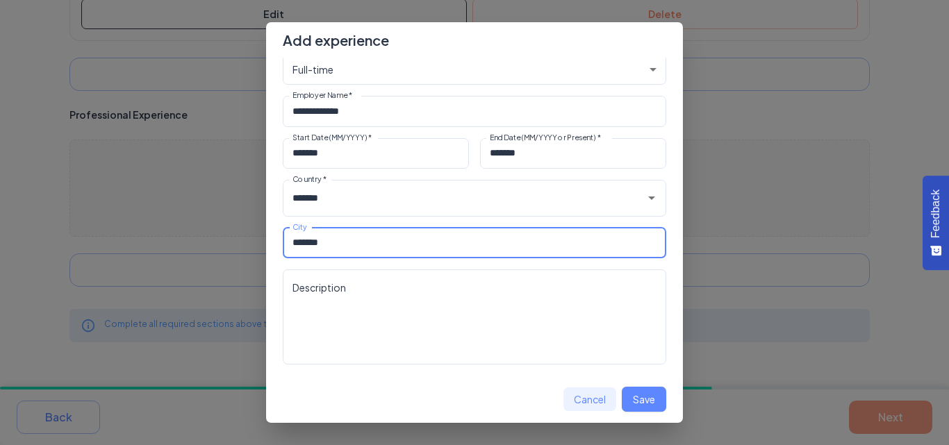
type input "*******"
click at [645, 404] on button "Save" at bounding box center [644, 400] width 44 height 26
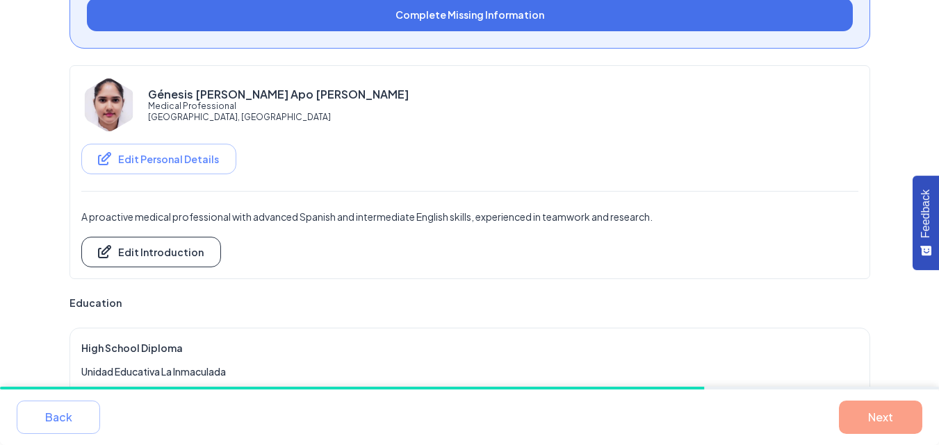
scroll to position [0, 0]
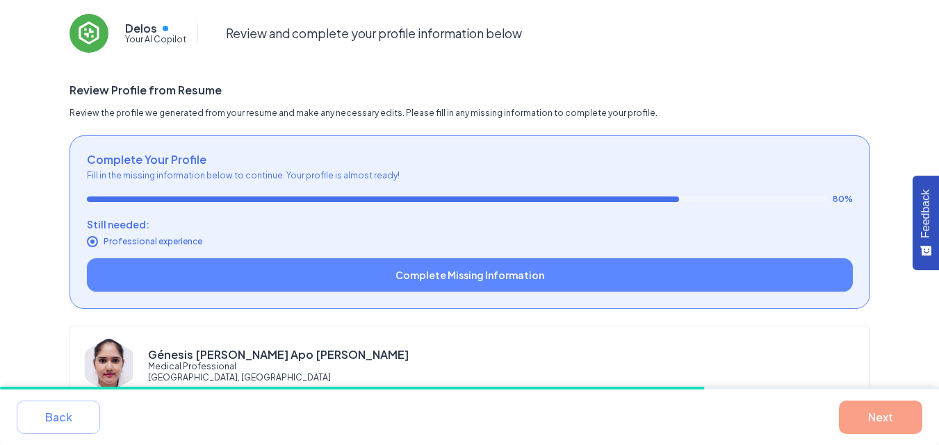
click at [569, 271] on button "Complete Missing Information" at bounding box center [470, 275] width 766 height 34
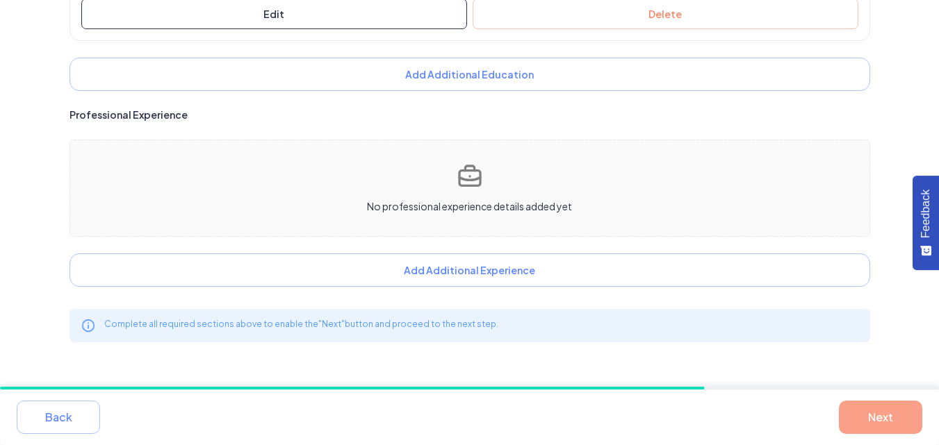
click at [462, 174] on icon at bounding box center [470, 177] width 28 height 28
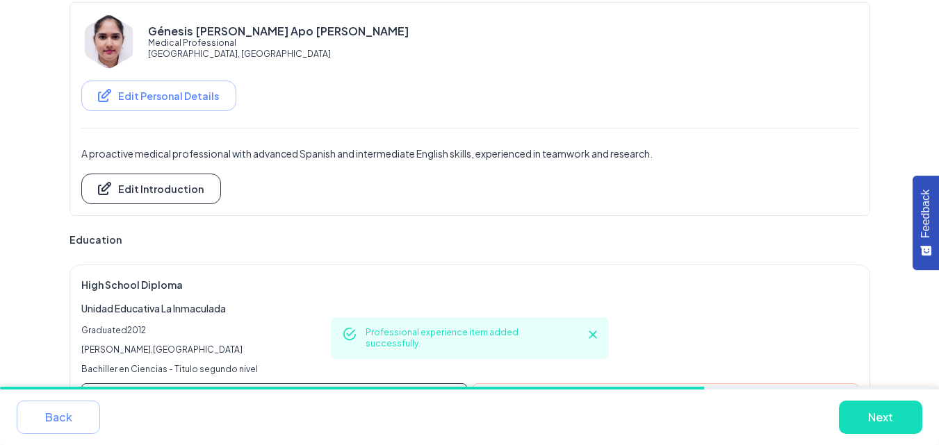
scroll to position [0, 0]
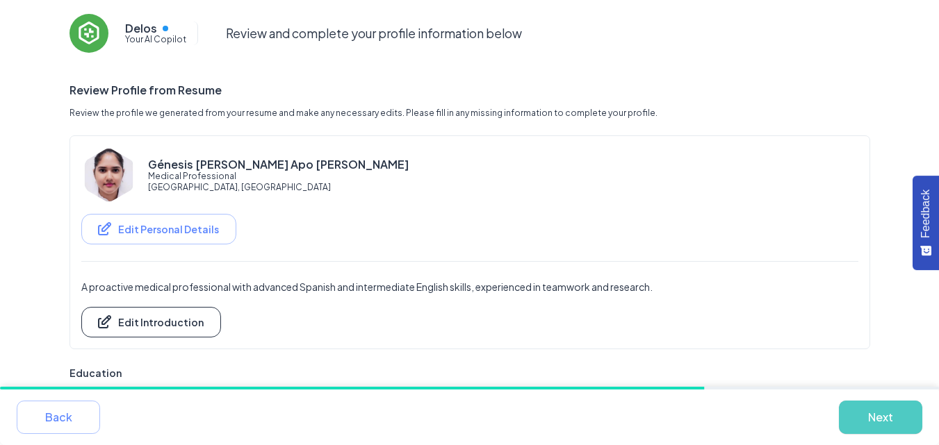
click at [871, 422] on button "Next" at bounding box center [880, 417] width 83 height 33
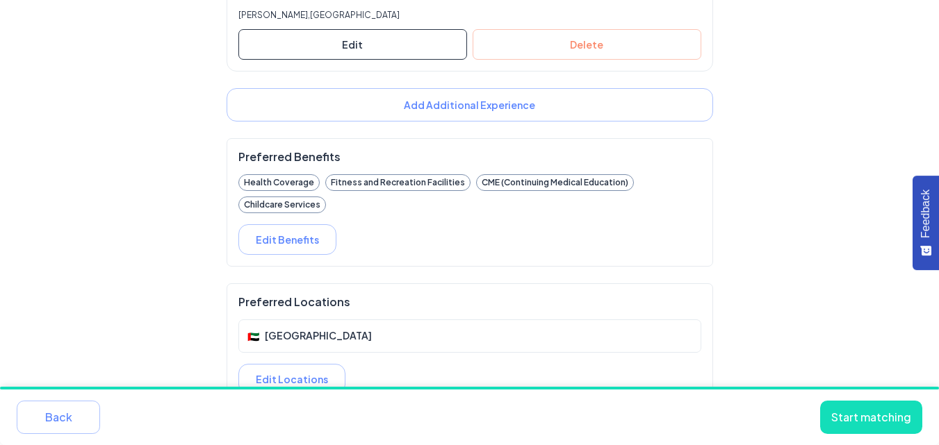
scroll to position [1294, 0]
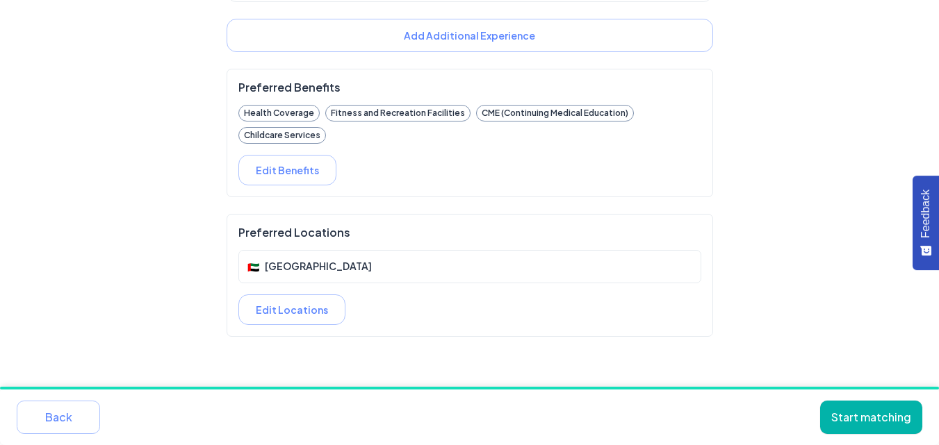
click at [878, 427] on button "Start matching" at bounding box center [871, 417] width 102 height 33
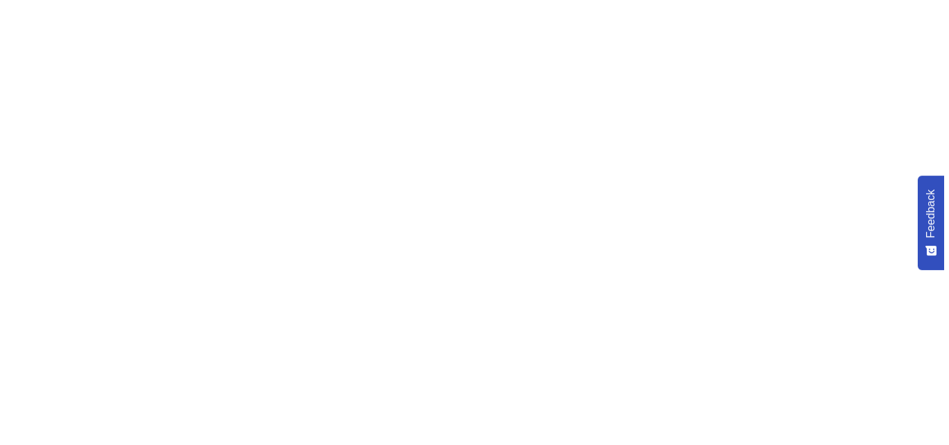
scroll to position [0, 0]
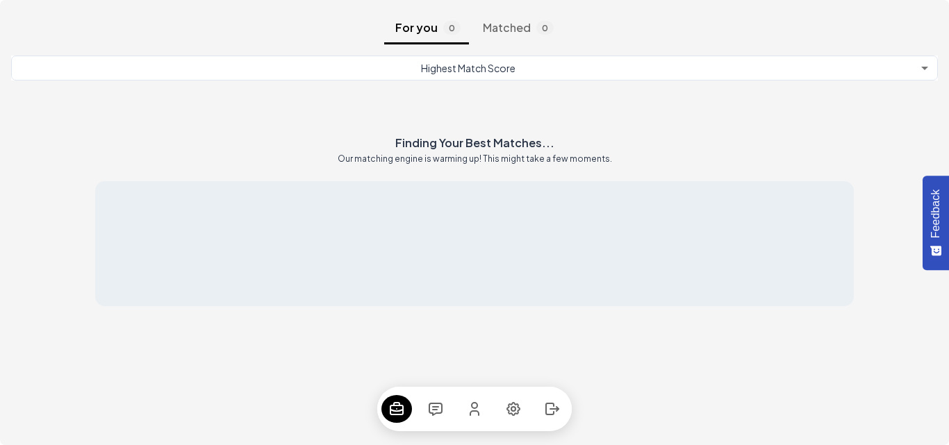
click at [527, 67] on body "Feedback What’s one thing we could improve on this page or in the product to be…" at bounding box center [474, 222] width 949 height 445
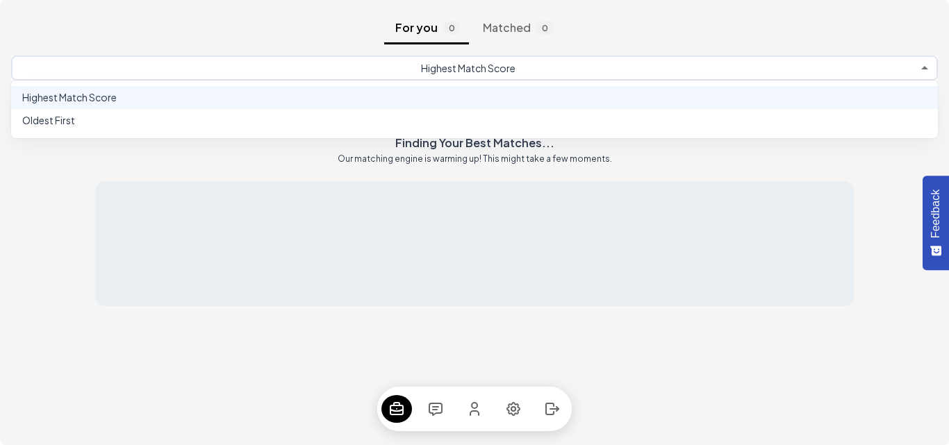
click at [527, 67] on div at bounding box center [474, 222] width 949 height 445
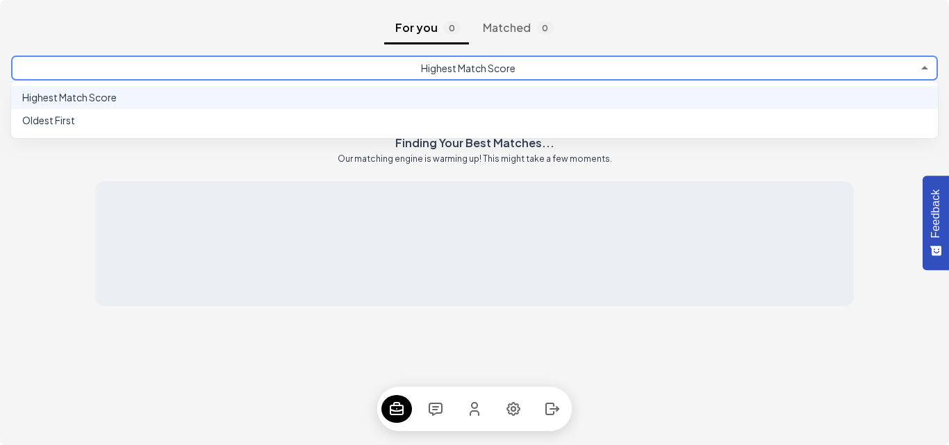
drag, startPoint x: 526, startPoint y: 69, endPoint x: 412, endPoint y: 61, distance: 114.2
click at [412, 61] on body "Feedback What’s one thing we could improve on this page or in the product to be…" at bounding box center [474, 222] width 949 height 445
click at [540, 285] on div at bounding box center [474, 222] width 949 height 445
